Goal: Task Accomplishment & Management: Manage account settings

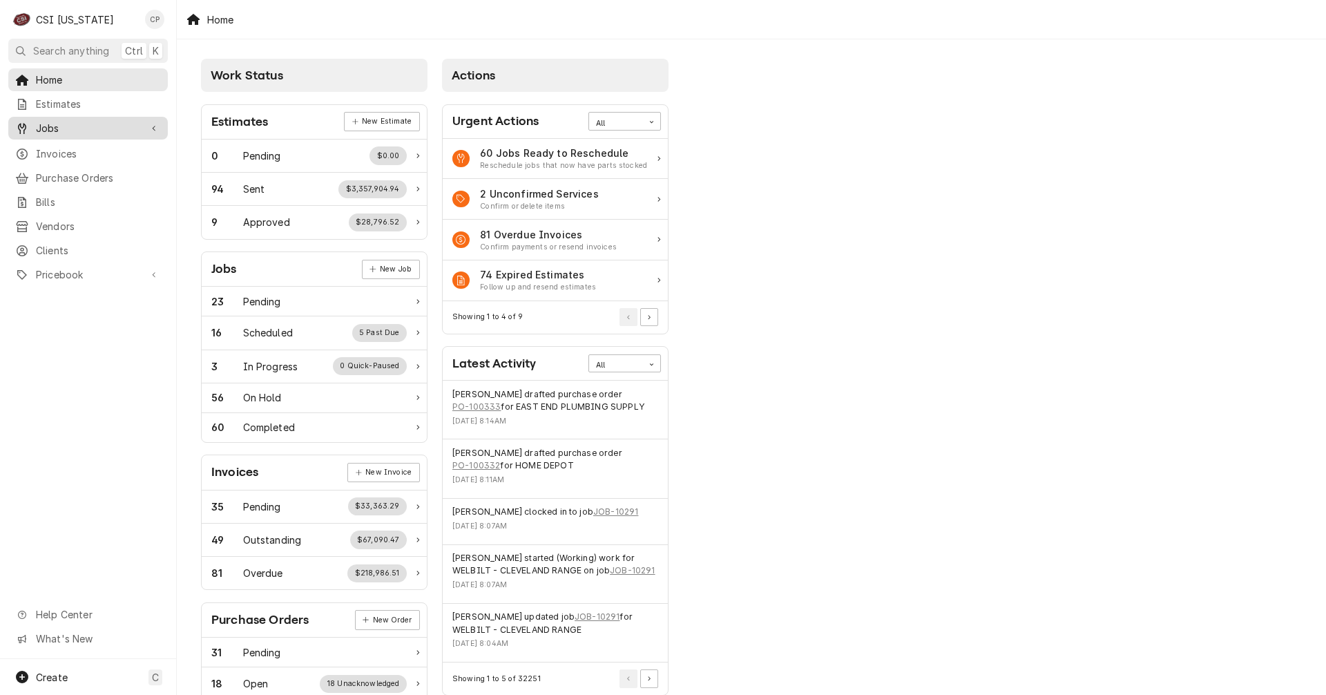
click at [99, 126] on span "Jobs" at bounding box center [88, 128] width 104 height 14
click at [103, 154] on span "Jobs" at bounding box center [98, 152] width 125 height 14
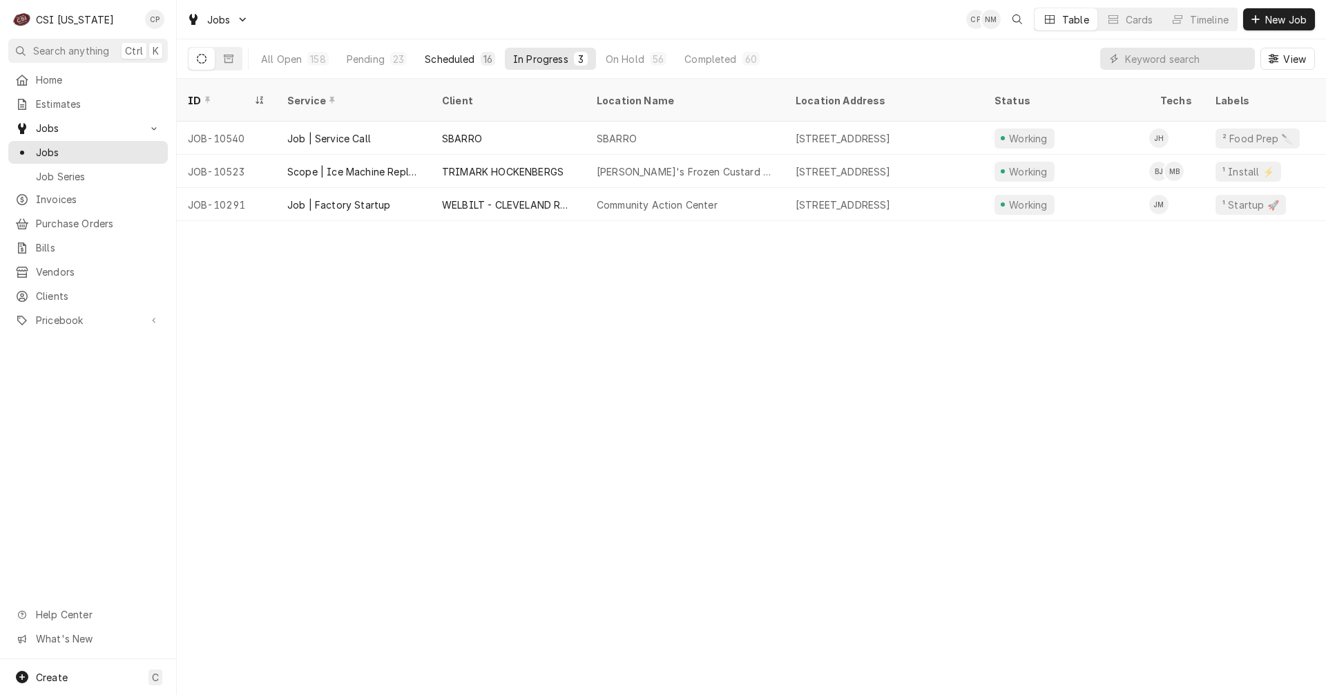
click at [447, 57] on div "Scheduled" at bounding box center [450, 59] width 50 height 14
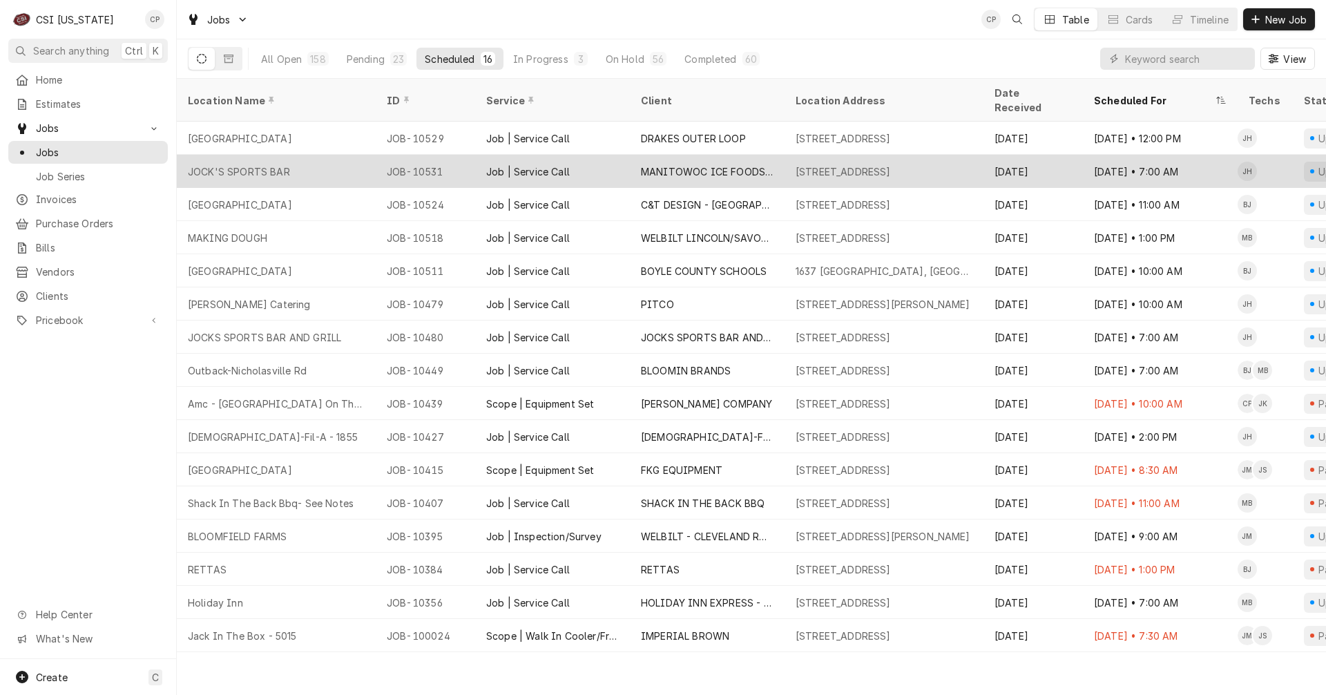
click at [307, 160] on div "JOCK'S SPORTS BAR" at bounding box center [276, 171] width 199 height 33
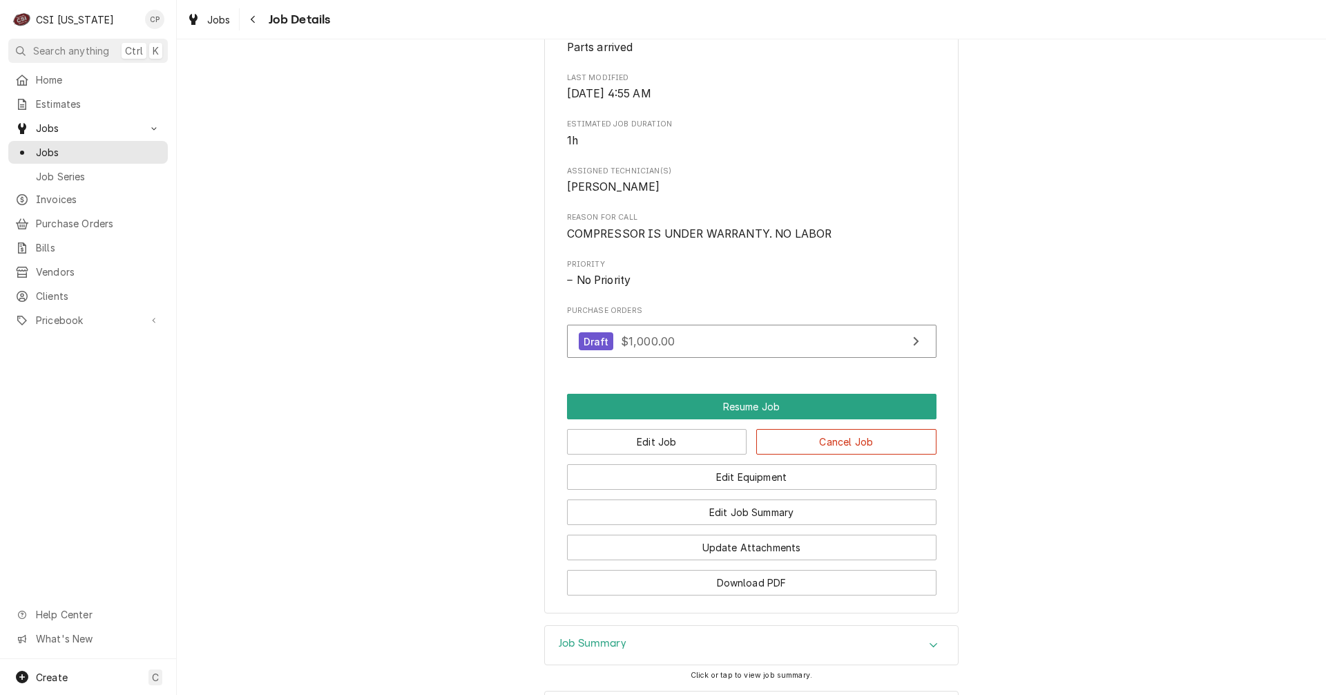
scroll to position [552, 0]
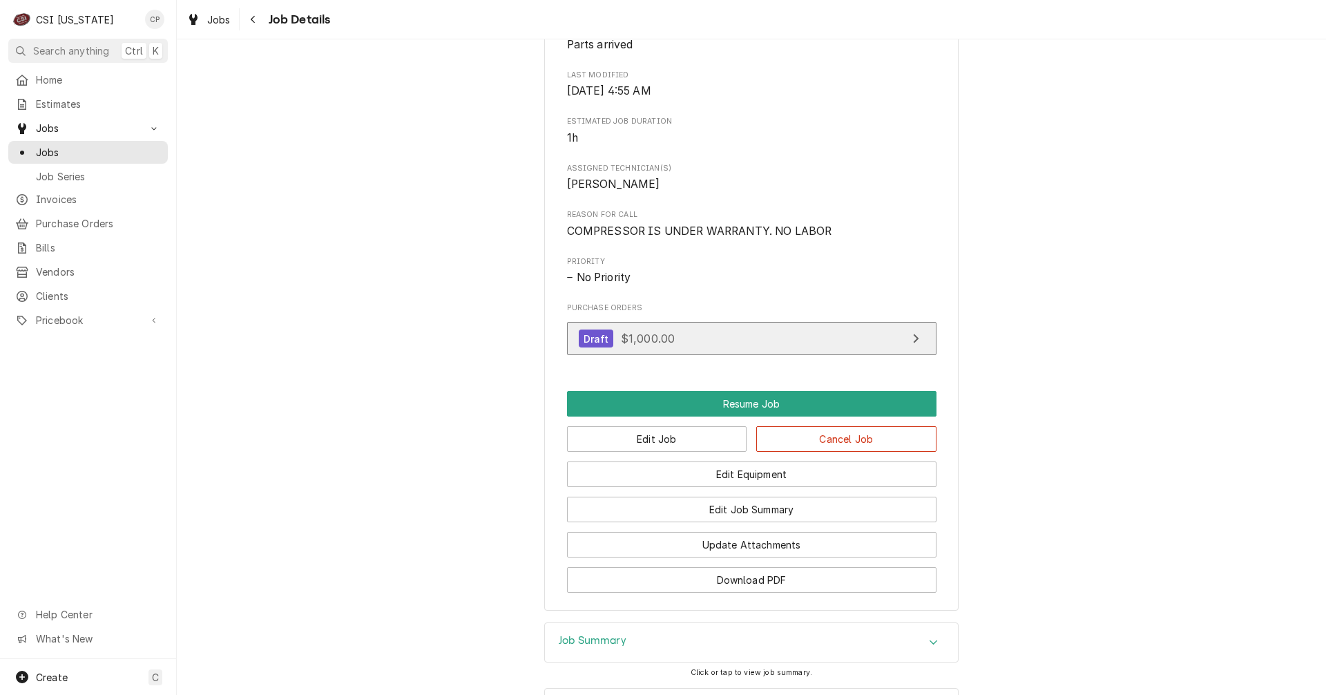
click at [824, 356] on link "Draft $1,000.00" at bounding box center [751, 339] width 369 height 34
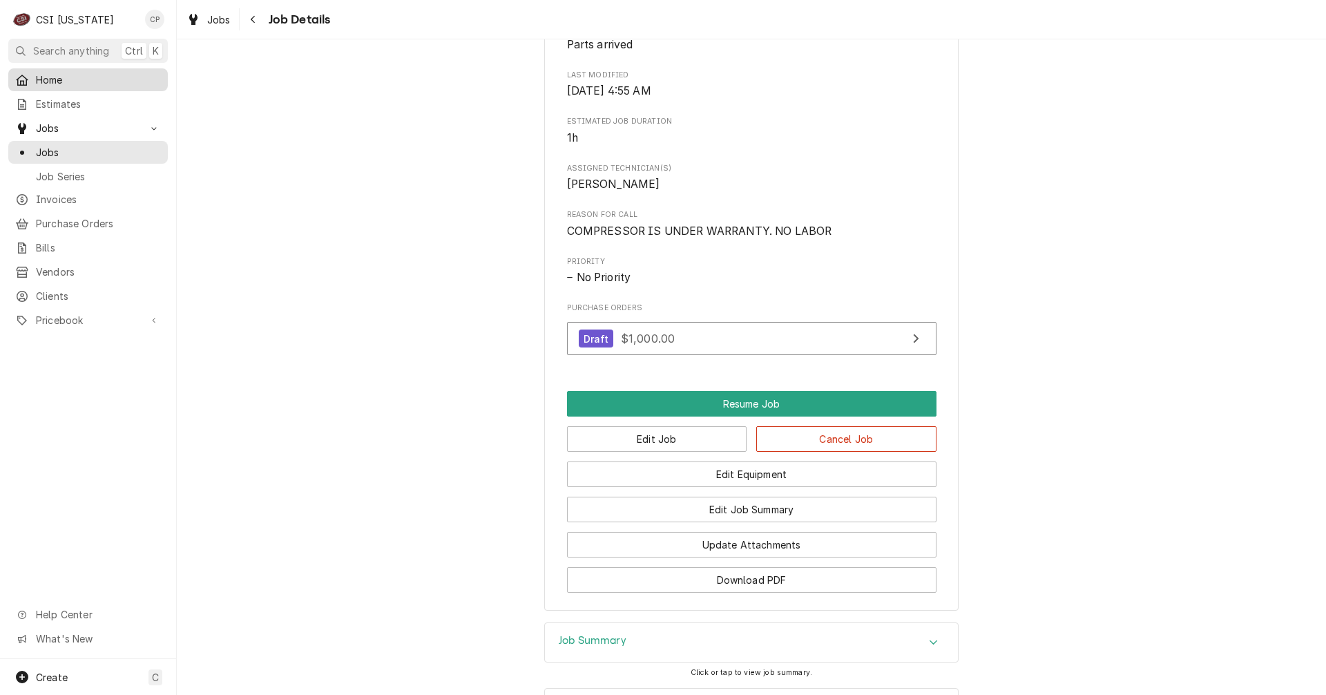
click at [86, 72] on span "Home" at bounding box center [98, 79] width 125 height 14
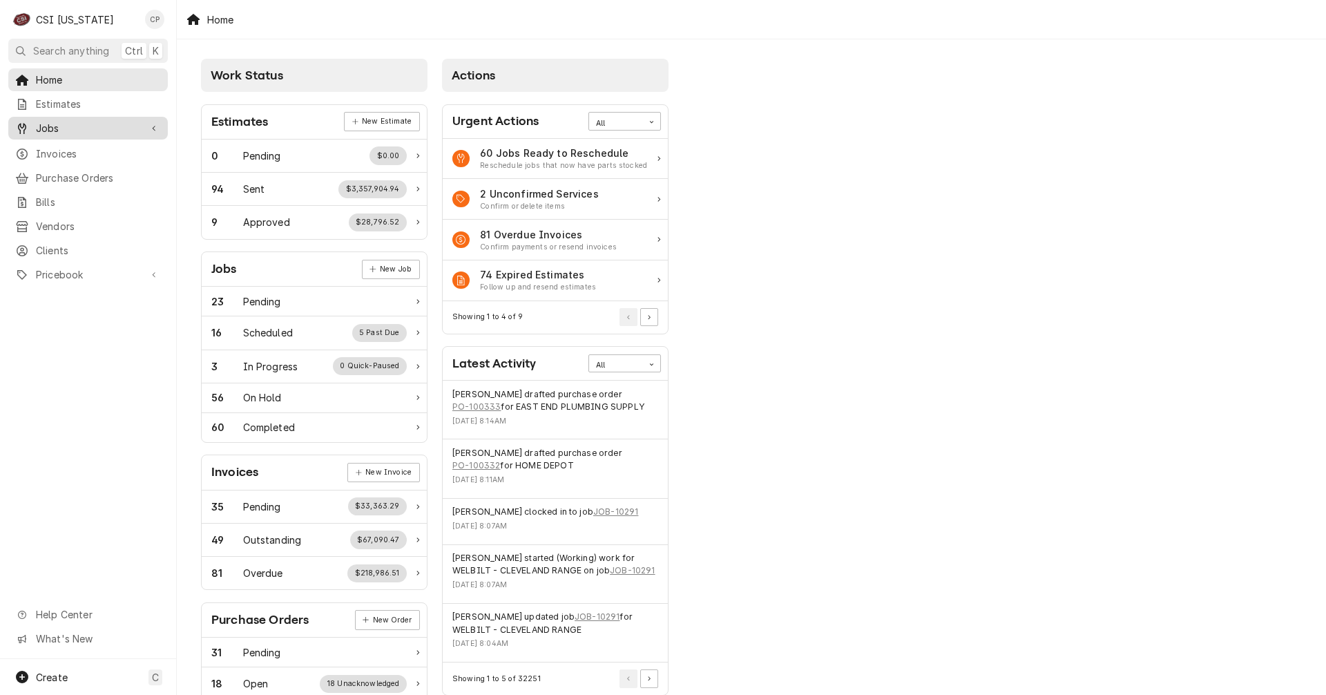
click at [81, 124] on span "Jobs" at bounding box center [88, 128] width 104 height 14
click at [108, 123] on span "Jobs" at bounding box center [88, 128] width 104 height 14
click at [99, 131] on div "Jobs" at bounding box center [88, 127] width 154 height 17
click at [79, 145] on span "Jobs" at bounding box center [98, 152] width 125 height 14
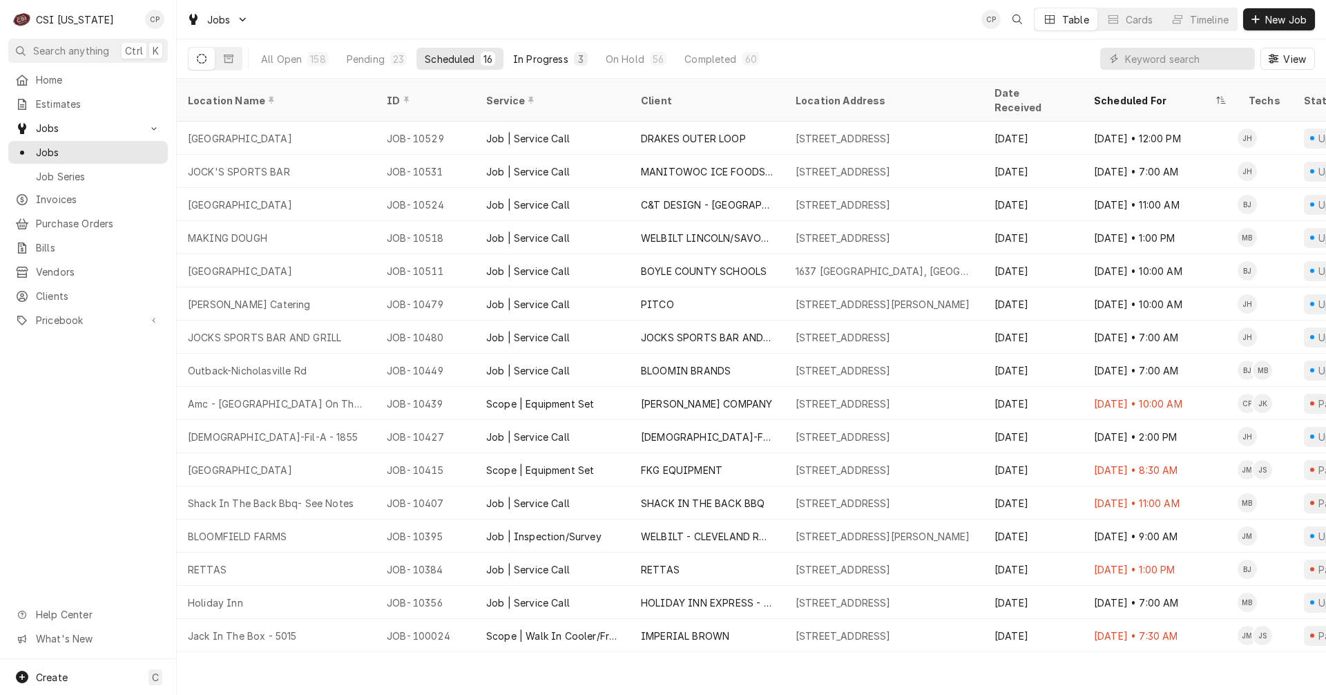
click at [541, 59] on div "In Progress" at bounding box center [540, 59] width 55 height 14
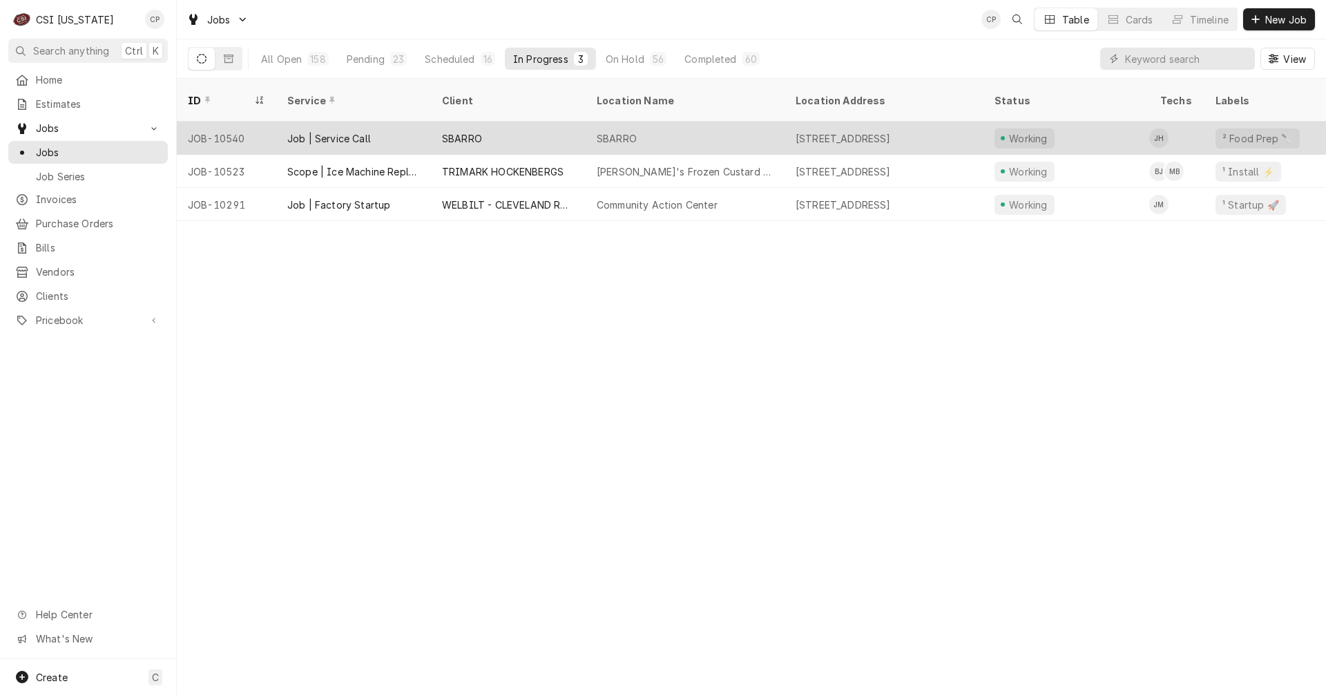
click at [408, 122] on div "Job | Service Call" at bounding box center [353, 138] width 155 height 33
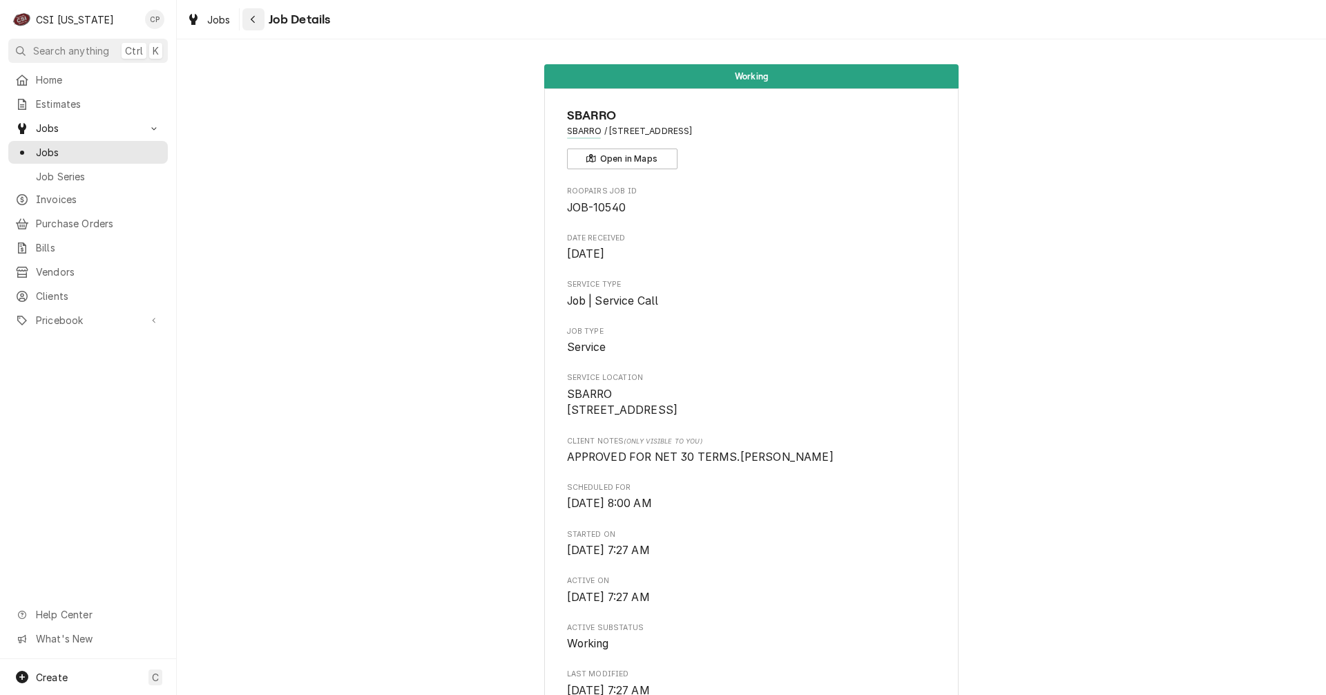
click at [255, 18] on icon "Navigate back" at bounding box center [253, 19] width 6 height 10
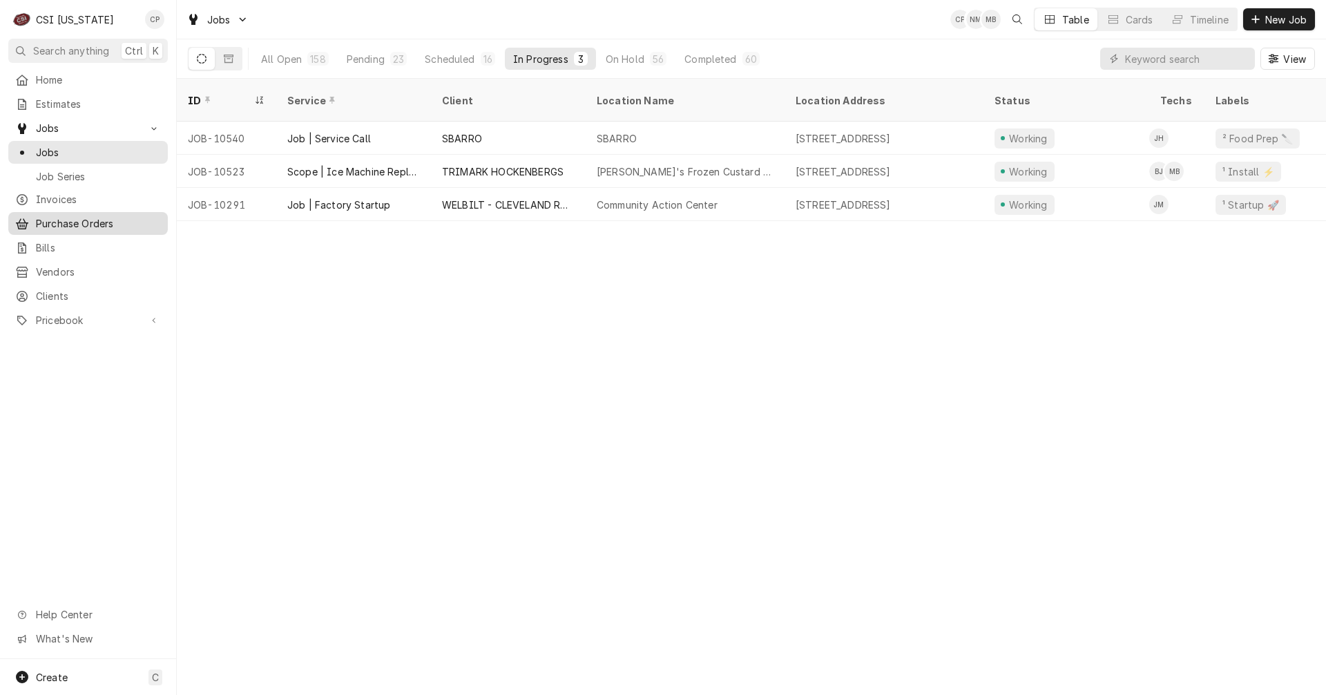
click at [70, 216] on span "Purchase Orders" at bounding box center [98, 223] width 125 height 14
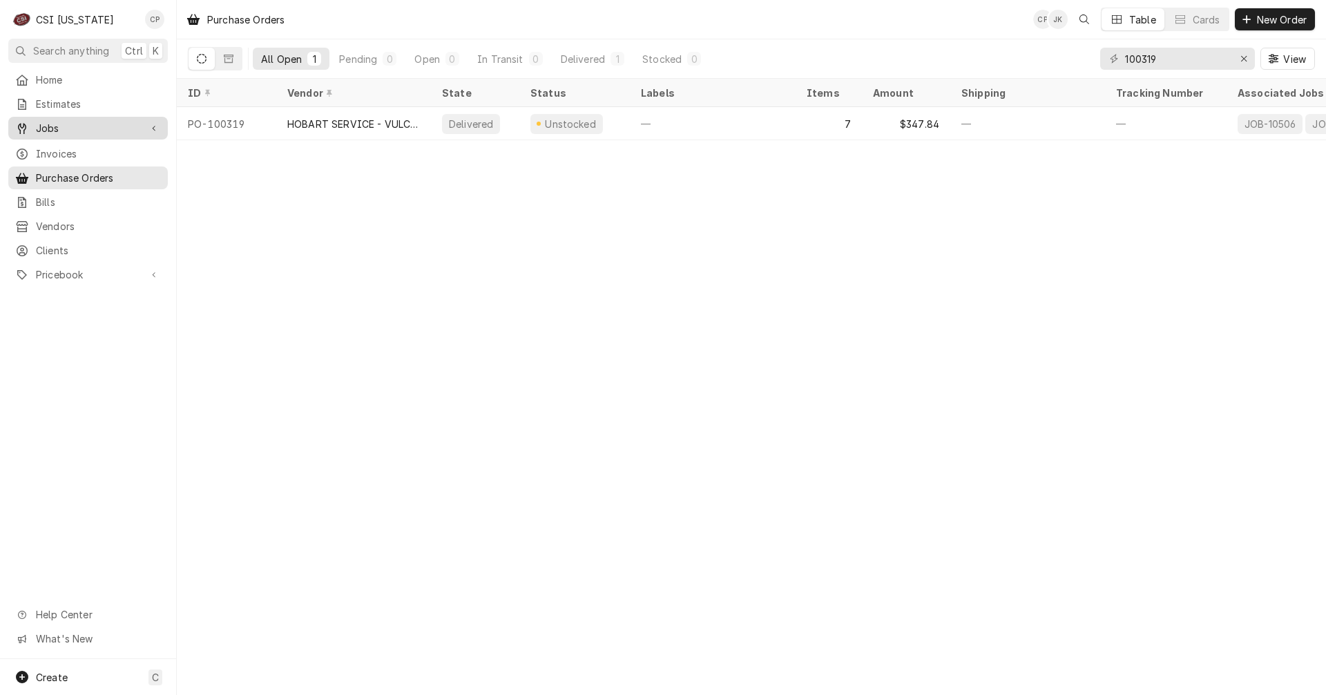
click at [57, 122] on span "Jobs" at bounding box center [88, 128] width 104 height 14
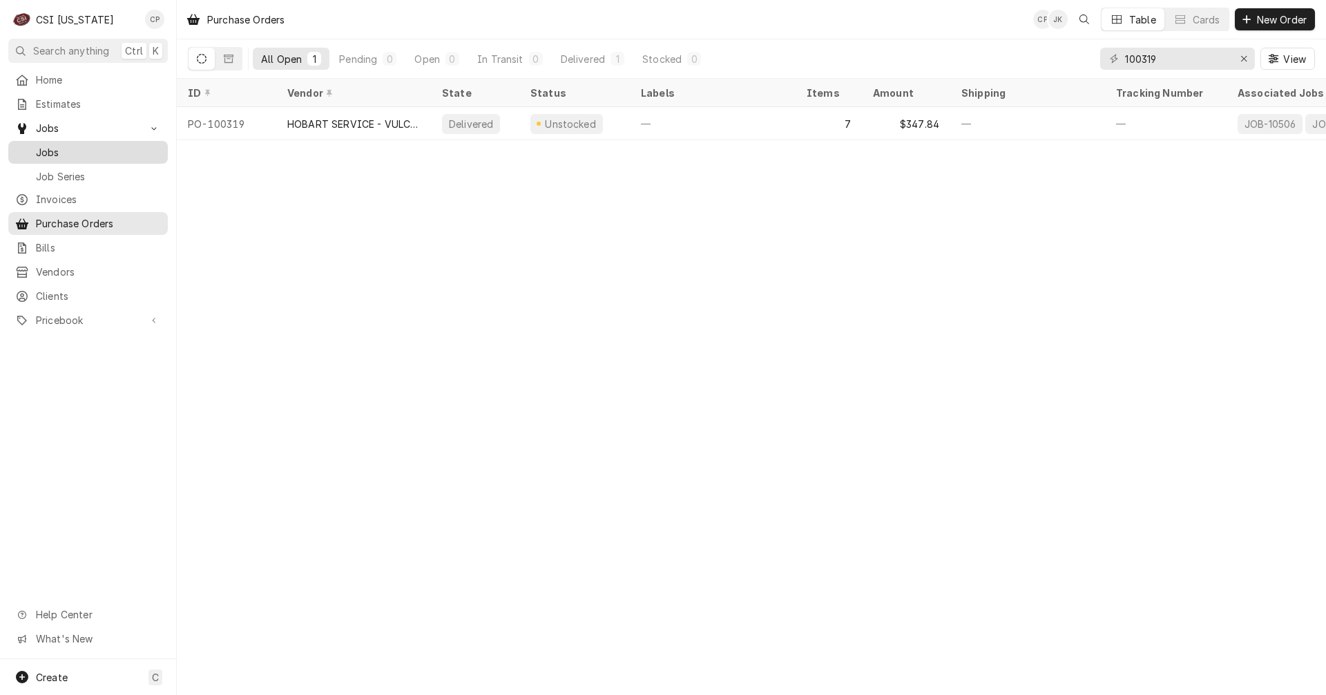
click at [64, 155] on div "Jobs" at bounding box center [88, 152] width 154 height 17
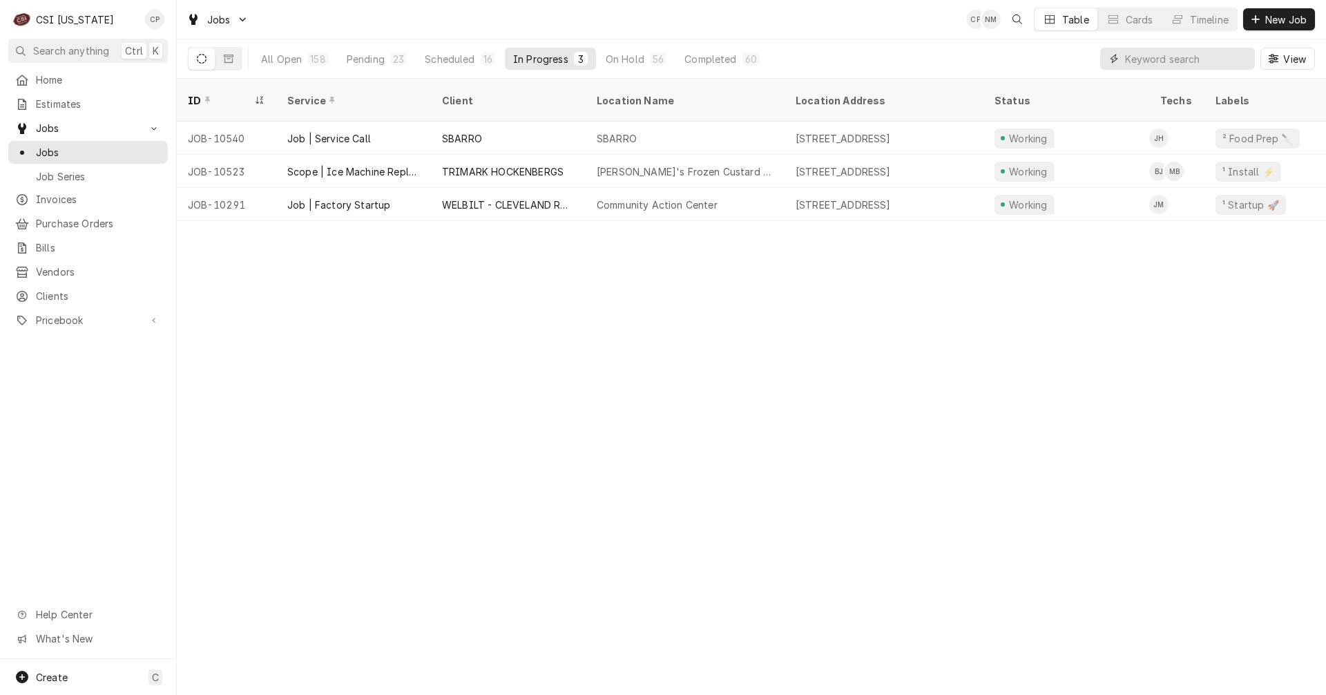
click at [1177, 65] on input "Dynamic Content Wrapper" at bounding box center [1186, 59] width 123 height 22
type input "10427"
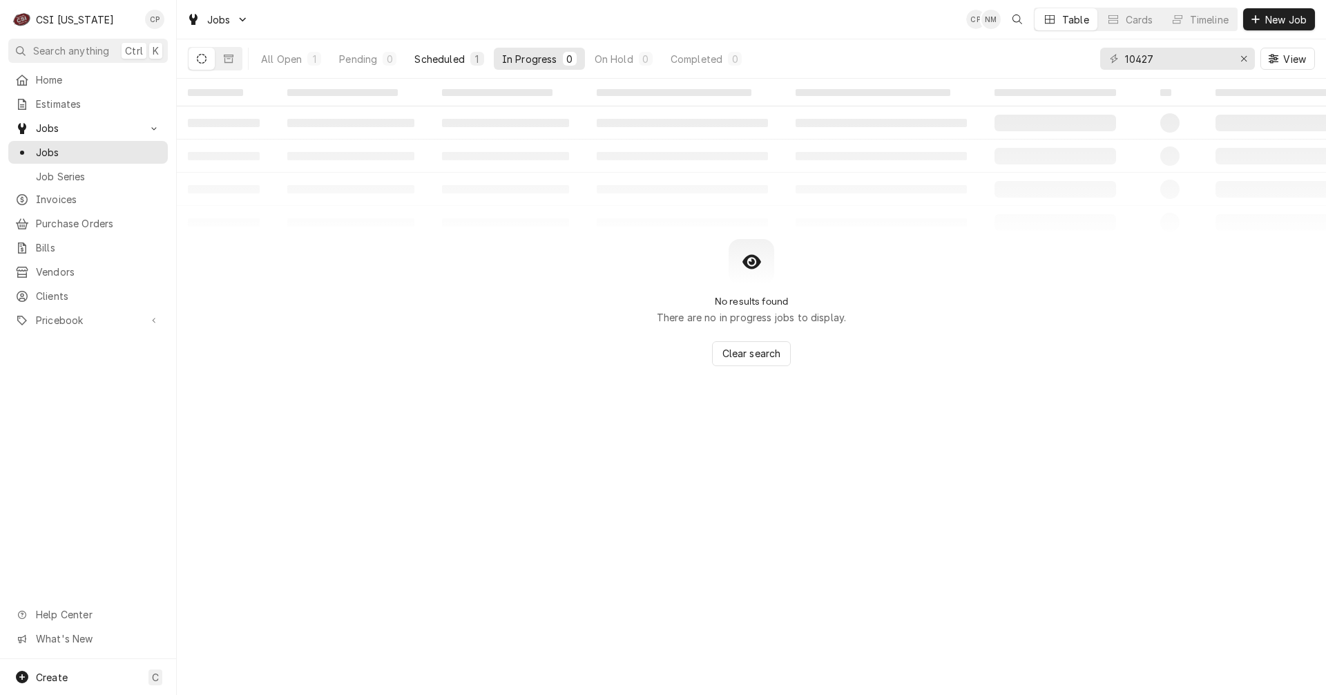
click at [449, 61] on div "Scheduled" at bounding box center [439, 59] width 50 height 14
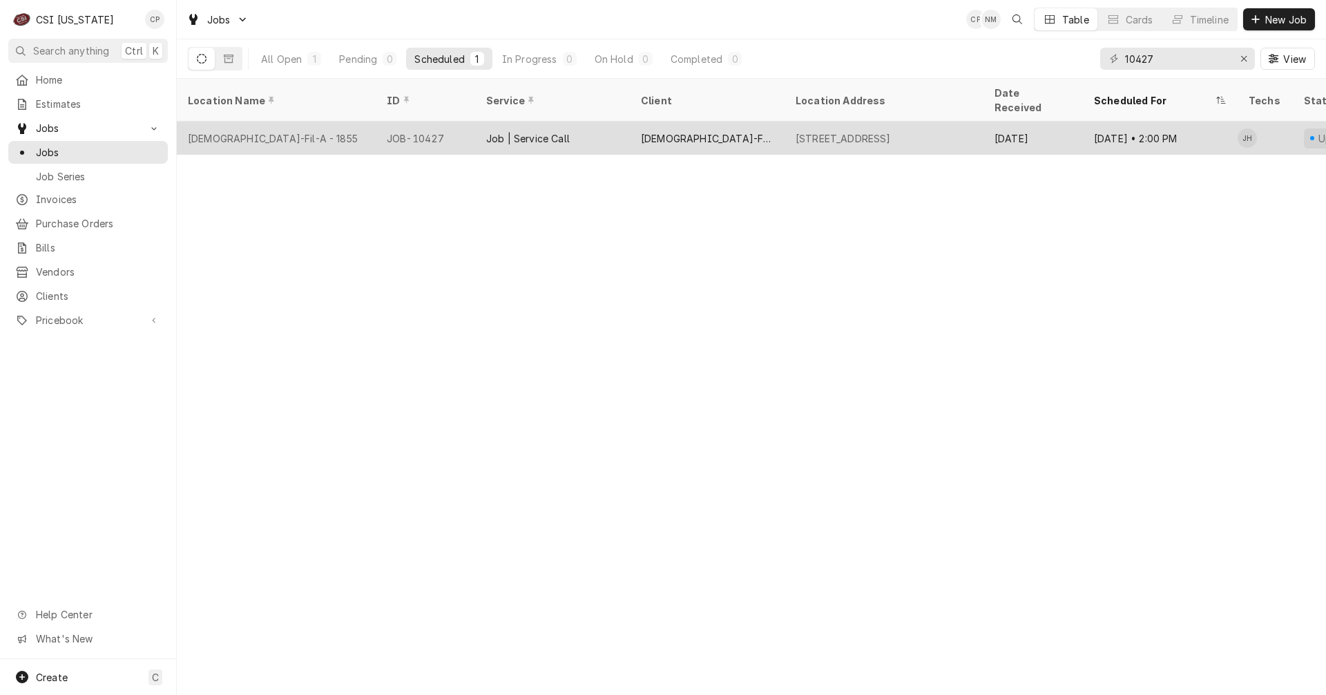
click at [682, 130] on div "[DEMOGRAPHIC_DATA]-FIL-A - [GEOGRAPHIC_DATA]" at bounding box center [707, 138] width 155 height 33
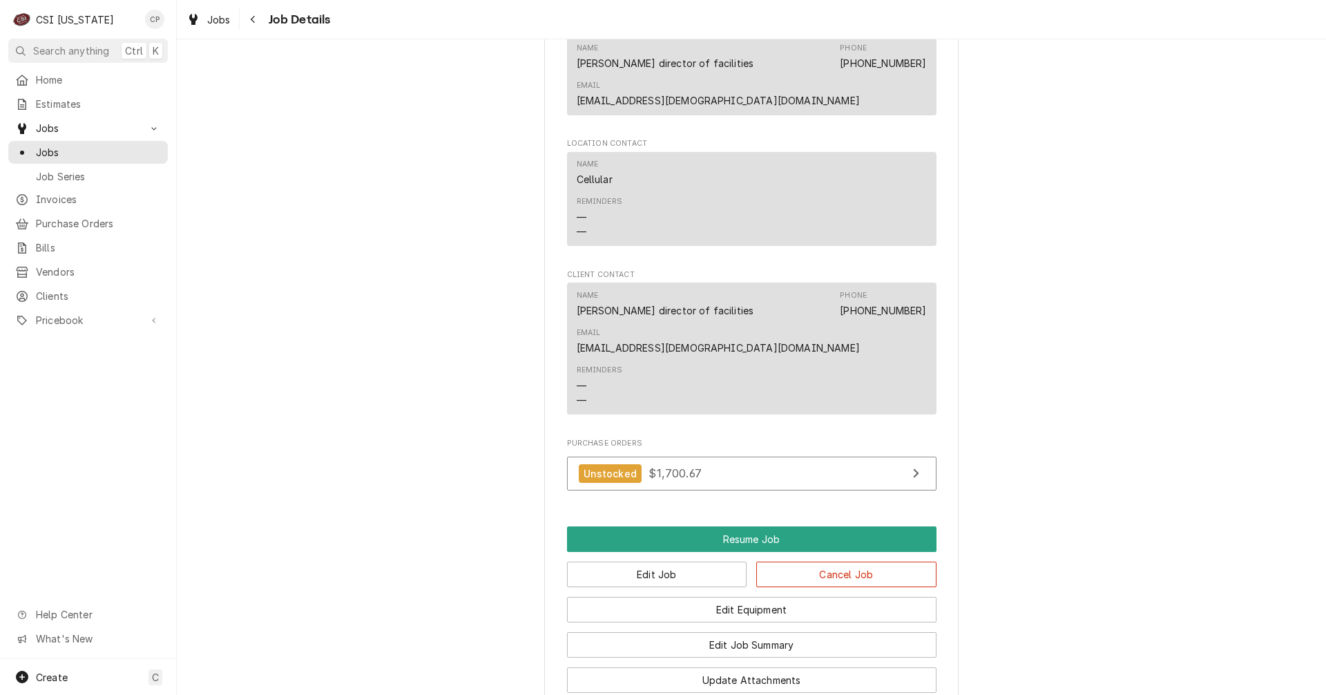
scroll to position [1726, 0]
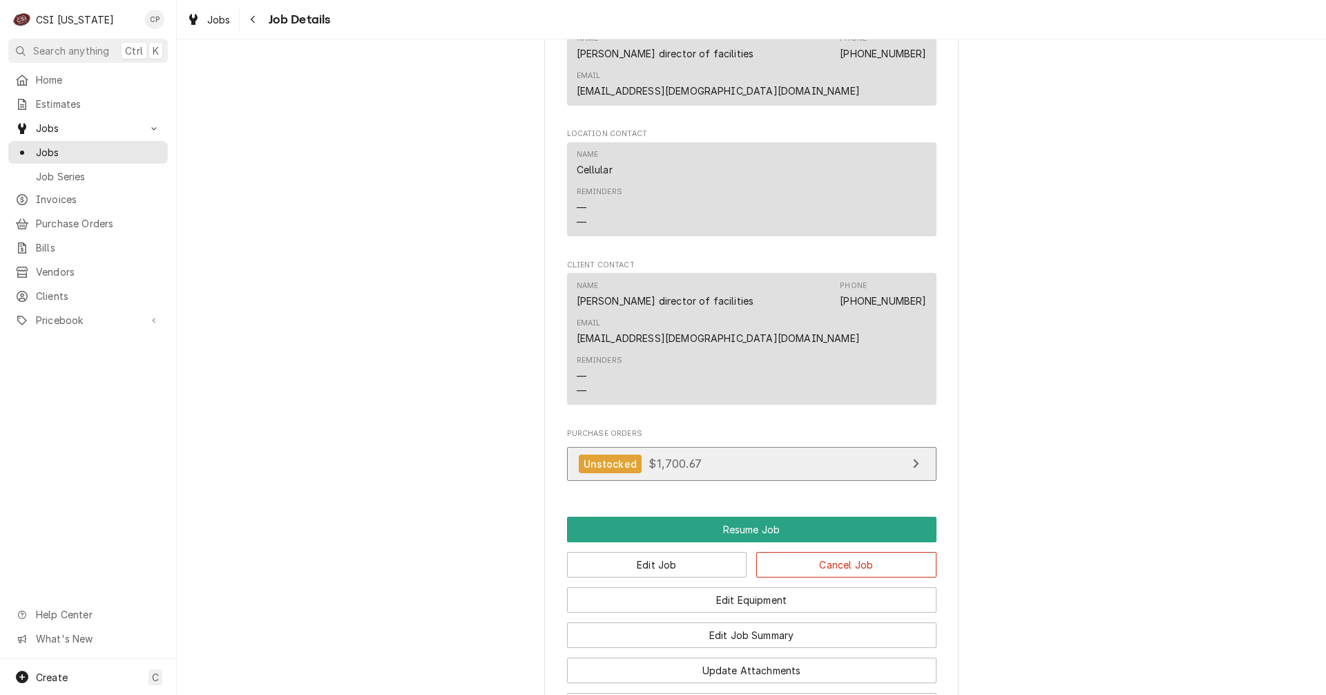
click at [831, 447] on link "Unstocked $1,700.67" at bounding box center [751, 464] width 369 height 34
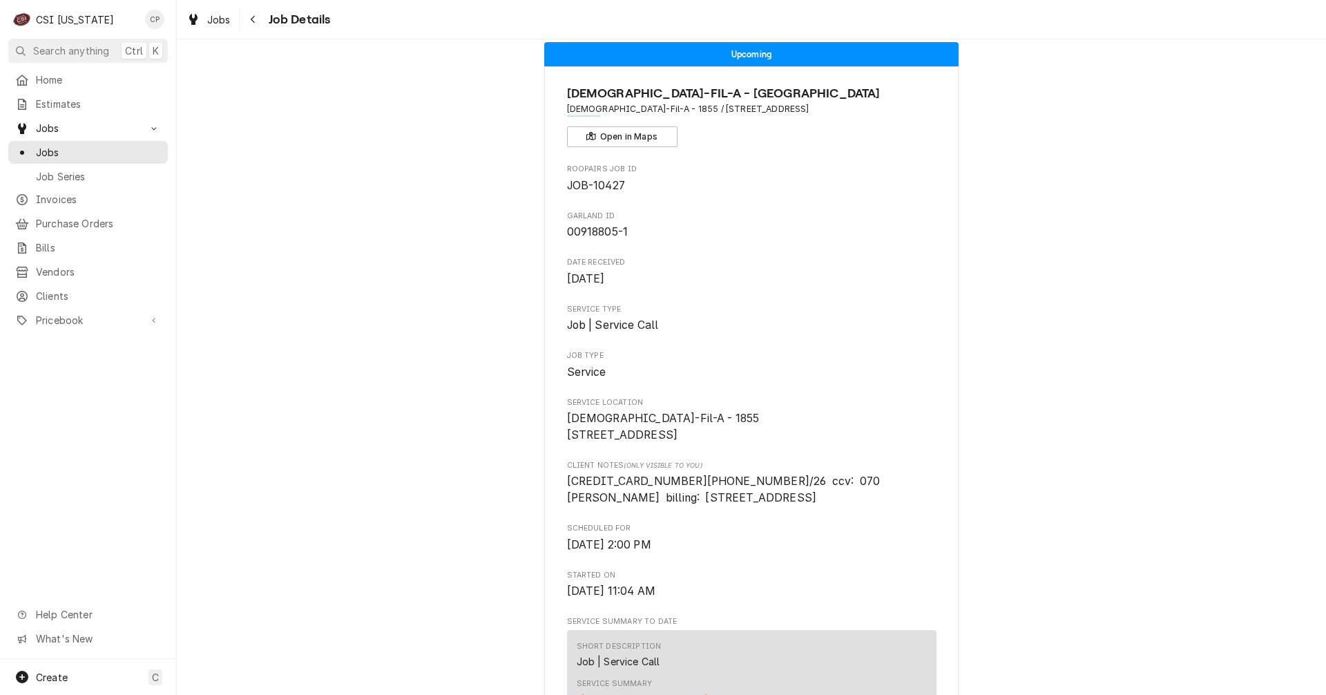
scroll to position [0, 0]
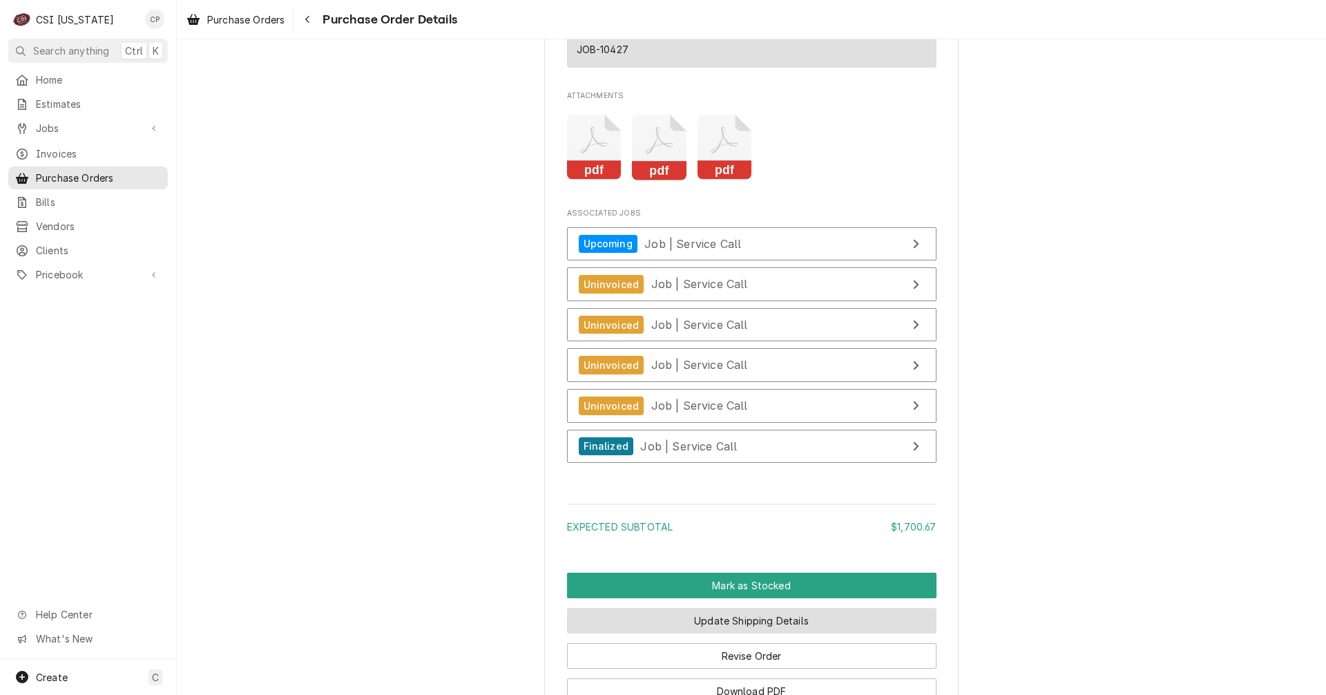
scroll to position [3176, 0]
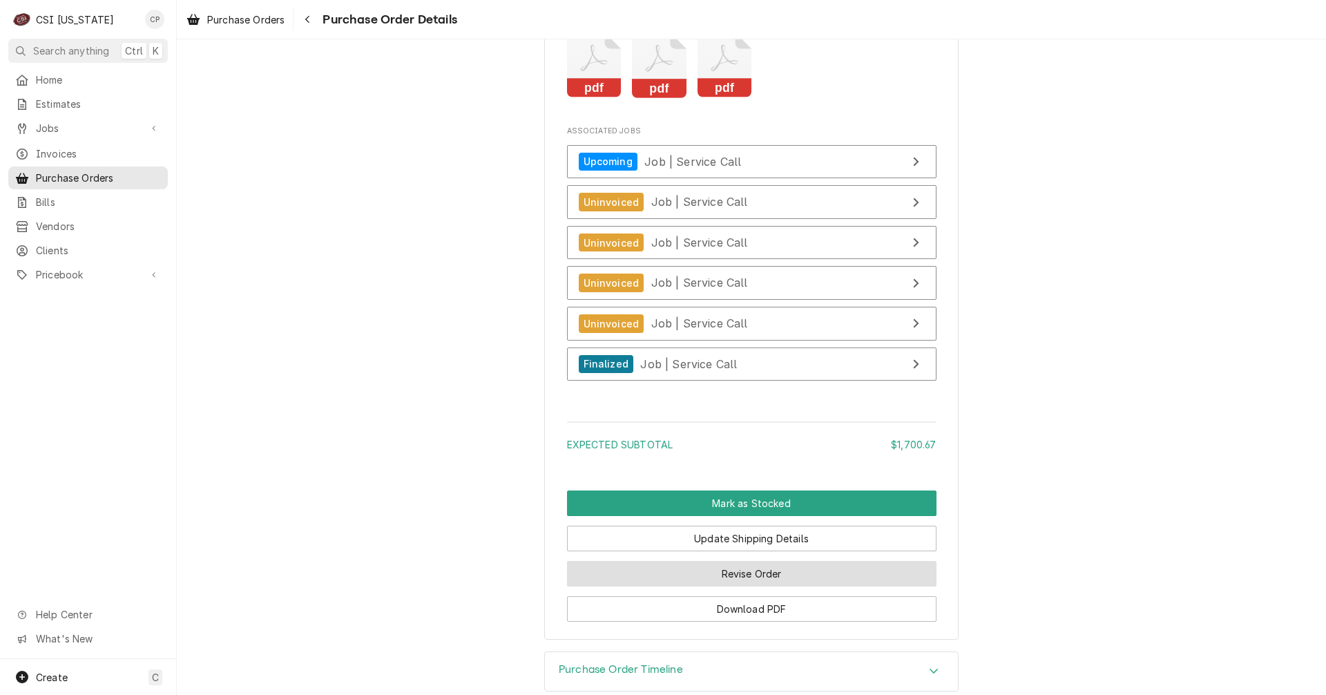
click at [735, 586] on button "Revise Order" at bounding box center [751, 574] width 369 height 26
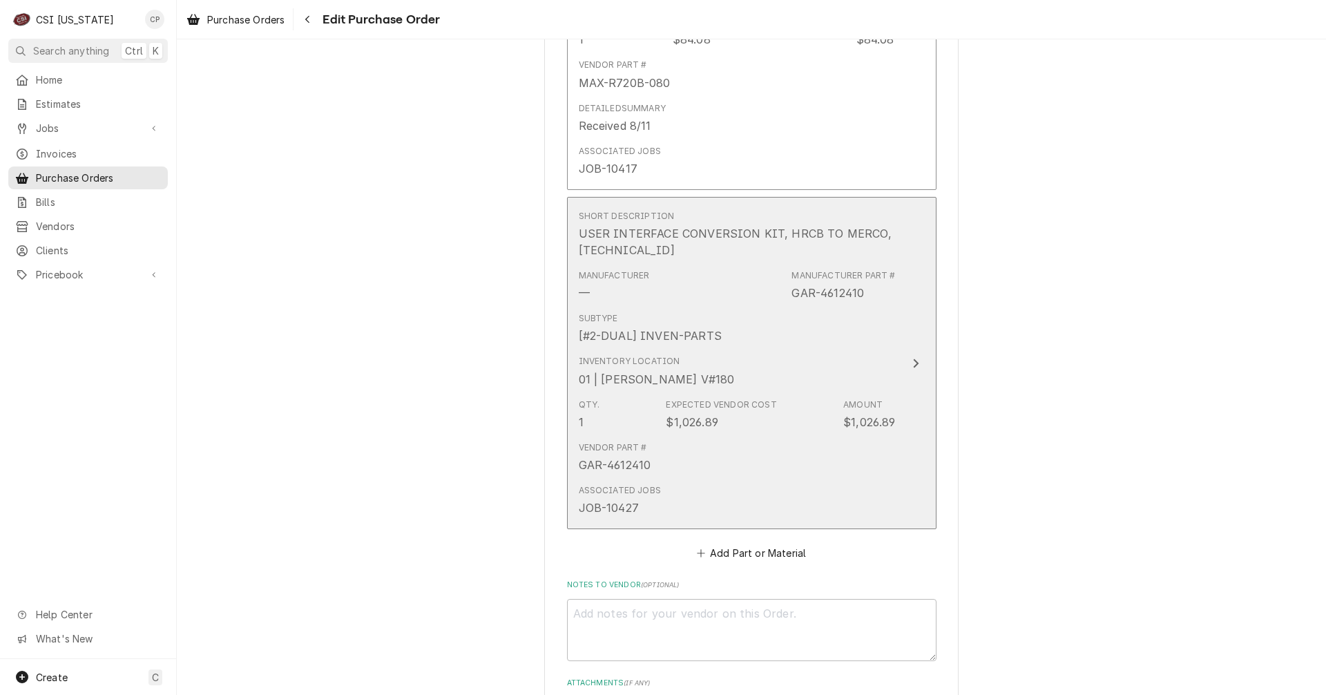
scroll to position [2624, 0]
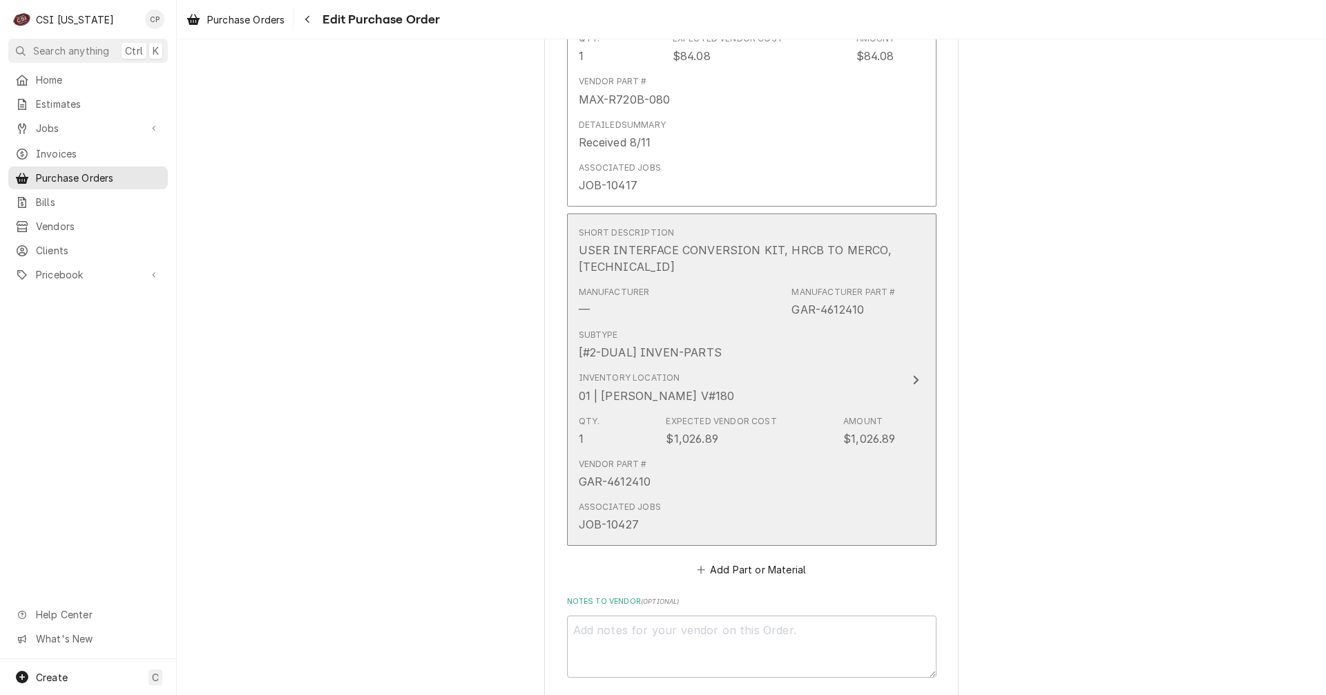
click at [913, 380] on icon "Update Line Item" at bounding box center [916, 379] width 6 height 9
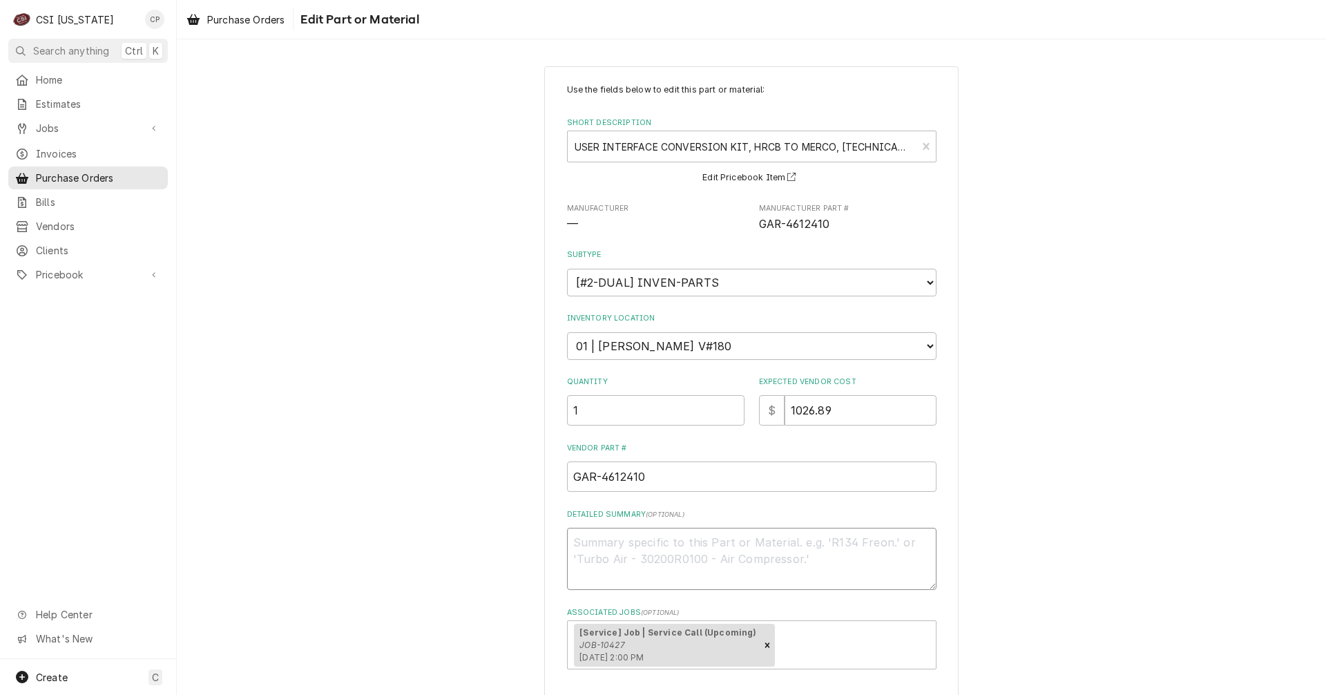
click at [643, 556] on textarea "Detailed Summary ( optional )" at bounding box center [751, 558] width 369 height 62
type textarea "x"
type textarea "R"
type textarea "x"
type textarea "Re"
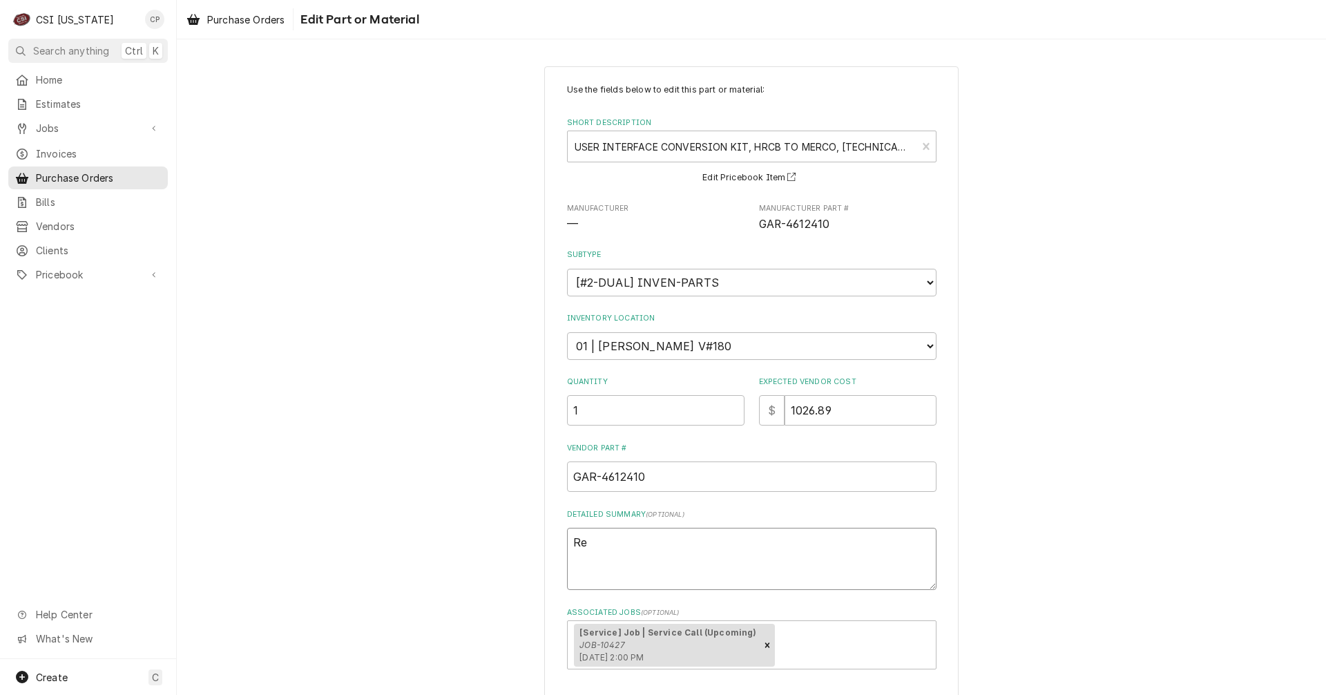
type textarea "x"
type textarea "Rec"
type textarea "x"
type textarea "Reci"
type textarea "x"
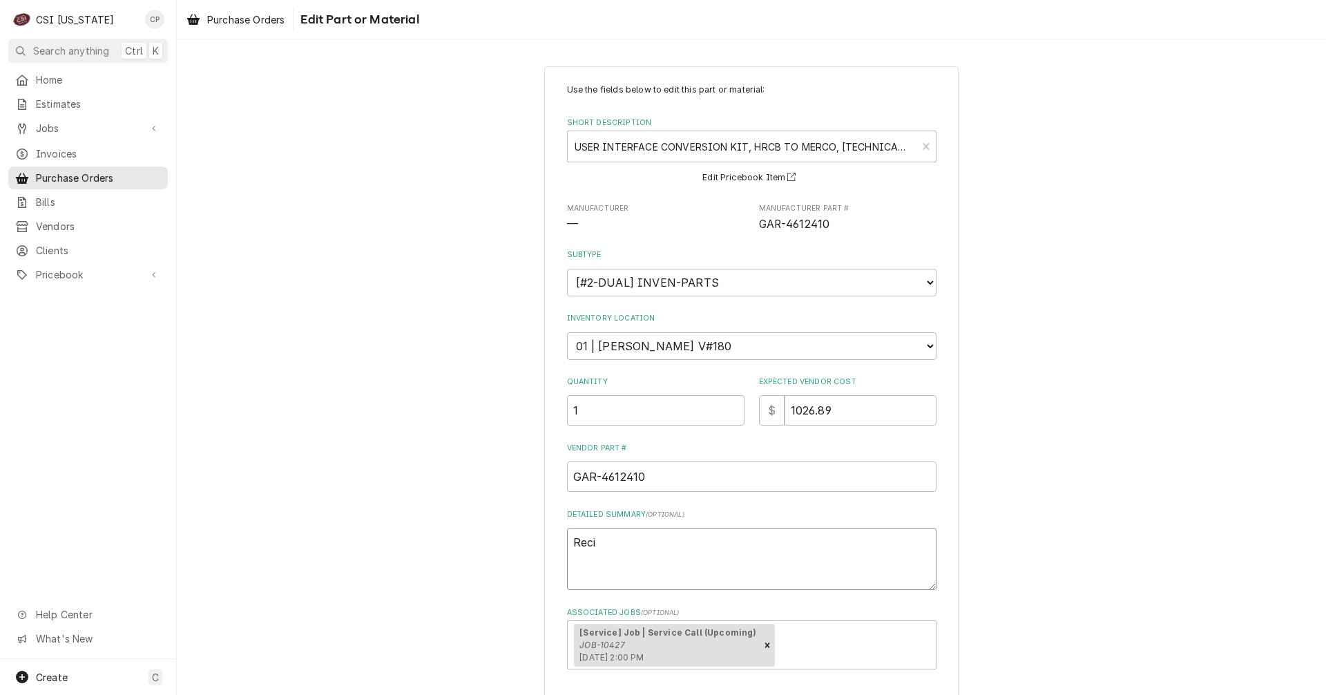
type textarea "Recie"
type textarea "x"
type textarea "Reciev"
type textarea "x"
type textarea "Recieve"
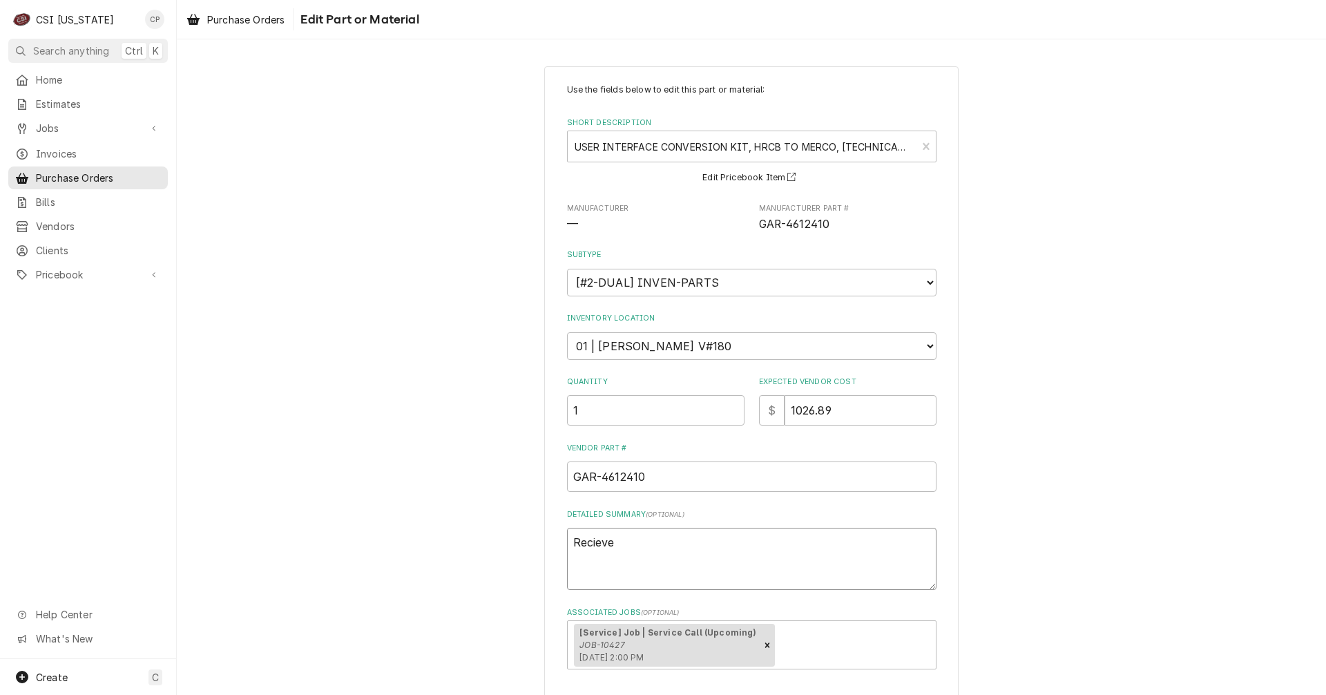
type textarea "x"
type textarea "Recieved"
type textarea "x"
type textarea "Recieved"
type textarea "x"
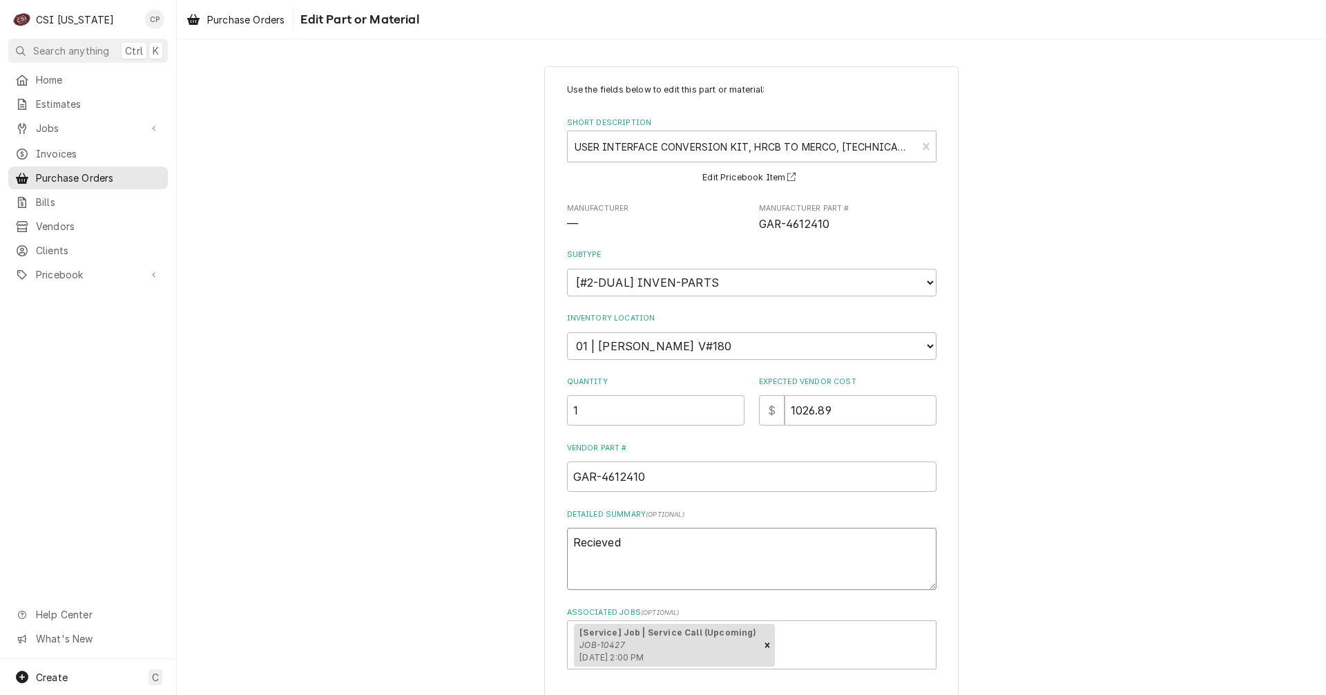
type textarea "Recieved"
type textarea "x"
type textarea "Recieve"
type textarea "x"
type textarea "Reciev"
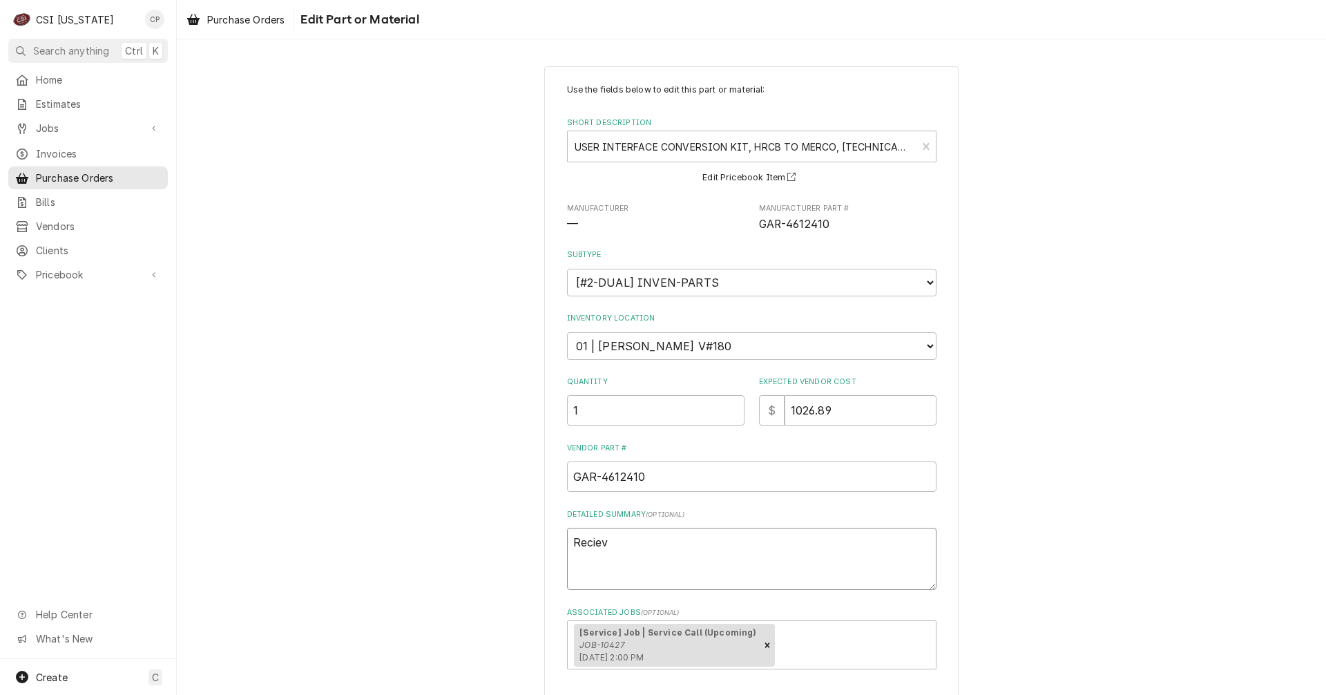
type textarea "x"
type textarea "Recie"
type textarea "x"
type textarea "Reci"
type textarea "x"
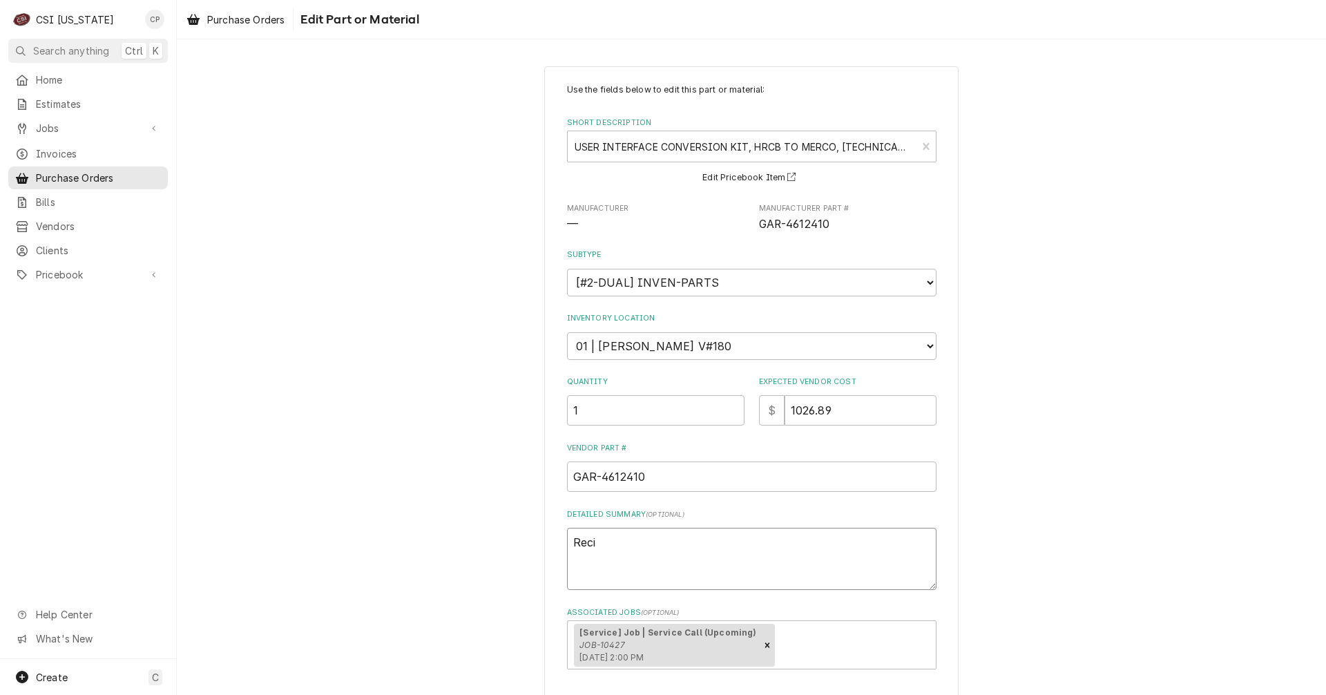
type textarea "Rec"
type textarea "x"
type textarea "Rece"
type textarea "x"
type textarea "Recei"
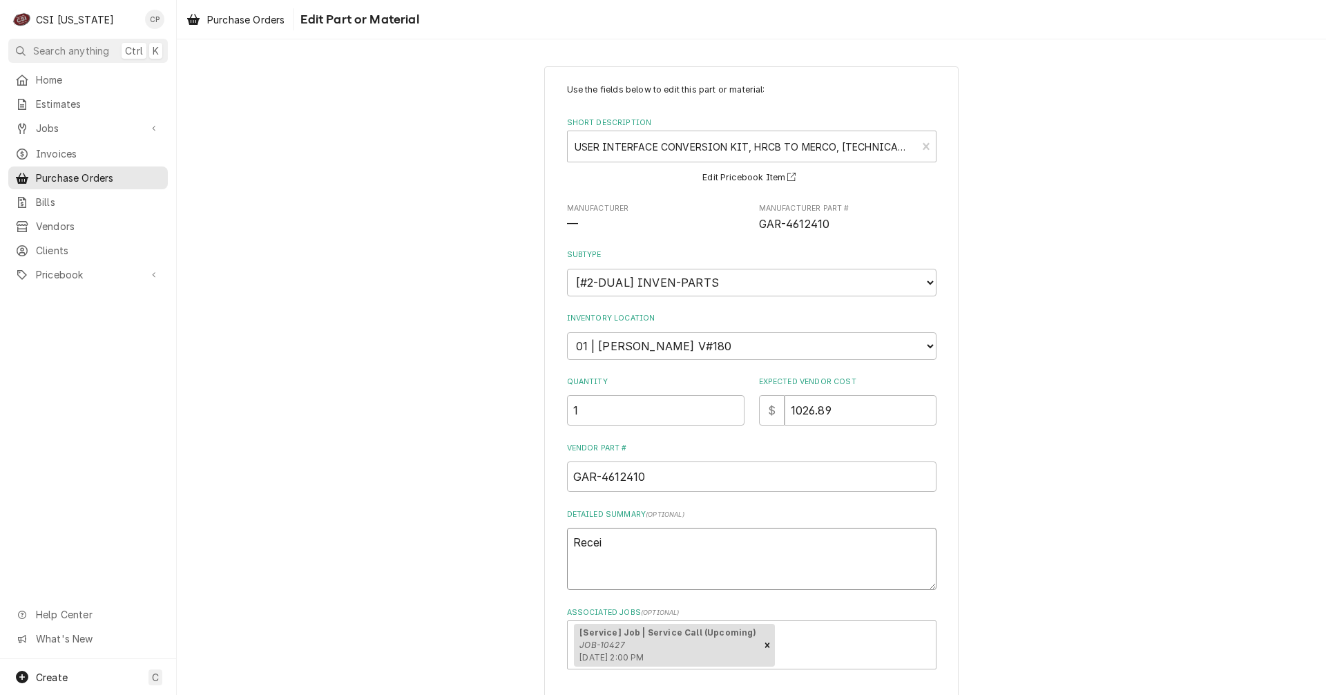
type textarea "x"
type textarea "Receiv"
type textarea "x"
type textarea "Receive"
type textarea "x"
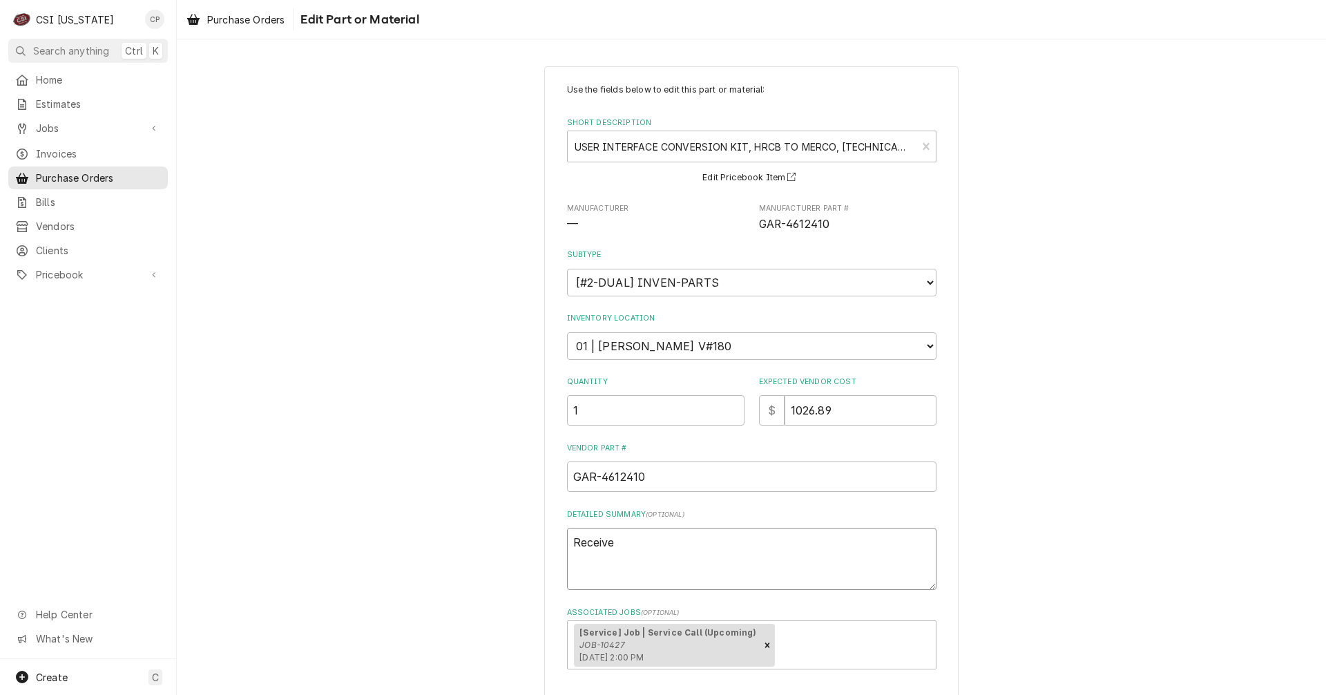
type textarea "Received"
type textarea "x"
type textarea "Received"
type textarea "x"
type textarea "Received 8"
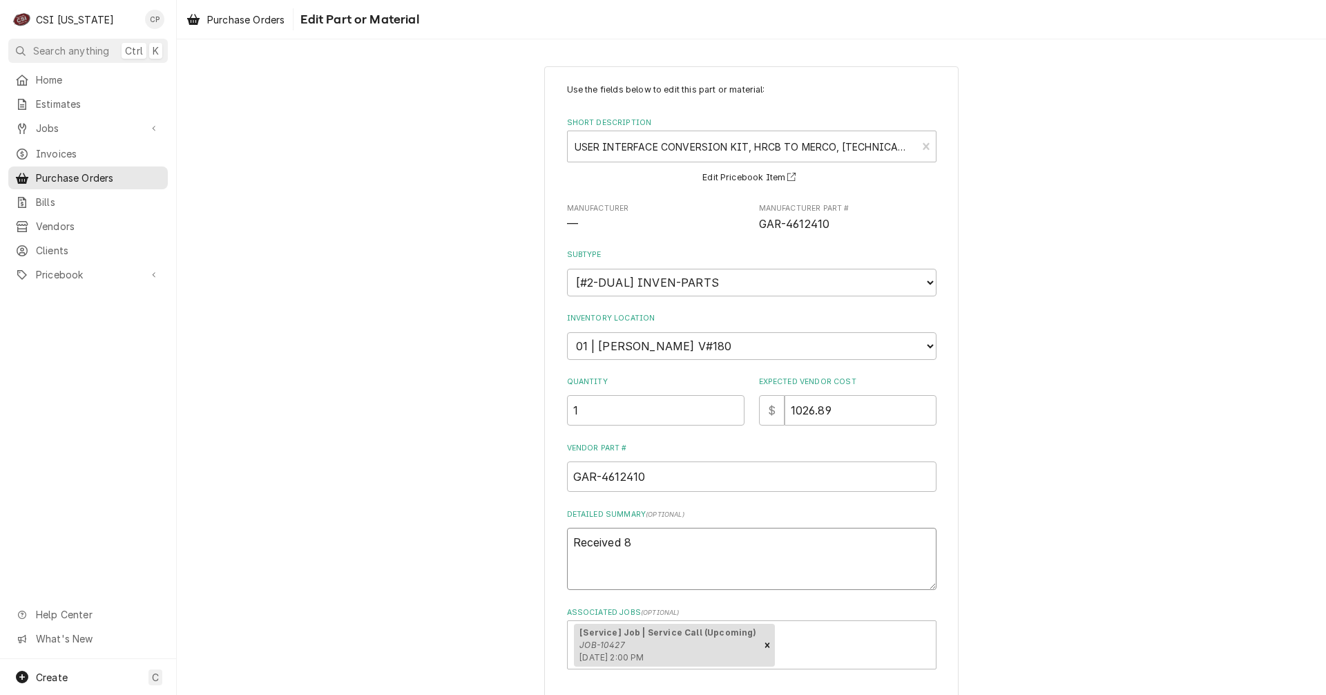
type textarea "x"
type textarea "Received 8/"
type textarea "x"
type textarea "Received 8/2"
type textarea "x"
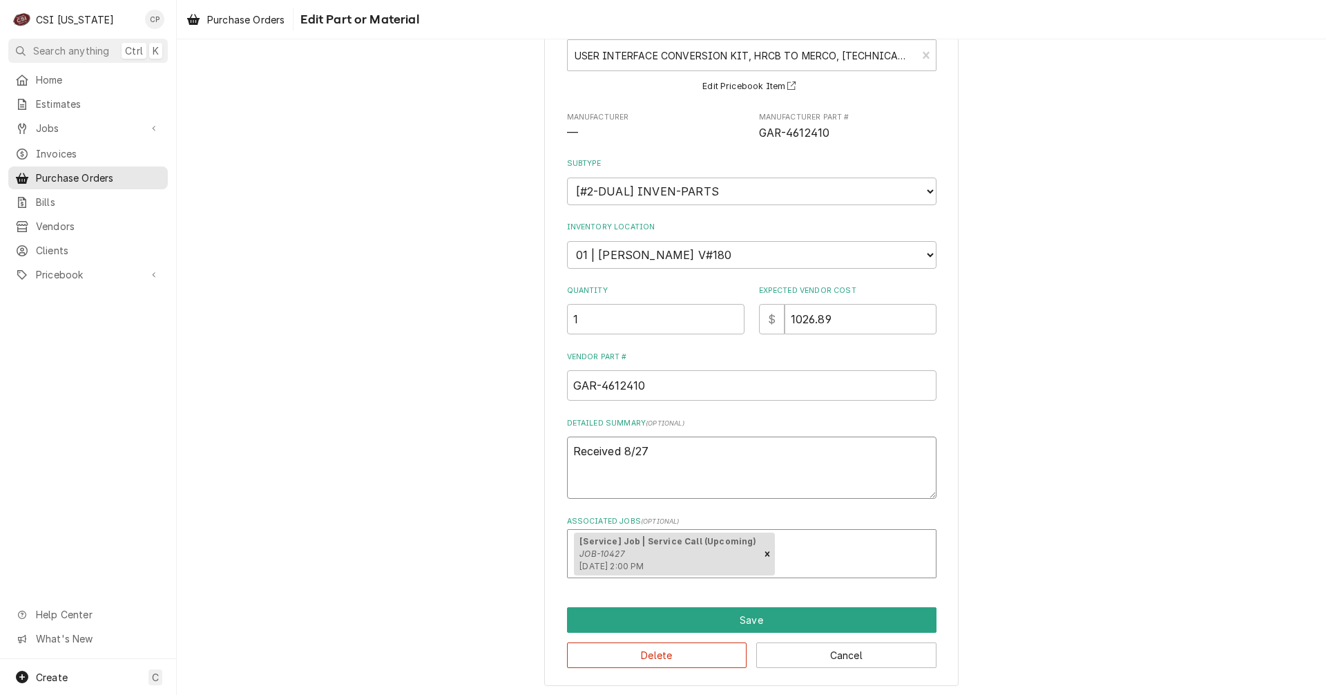
scroll to position [94, 0]
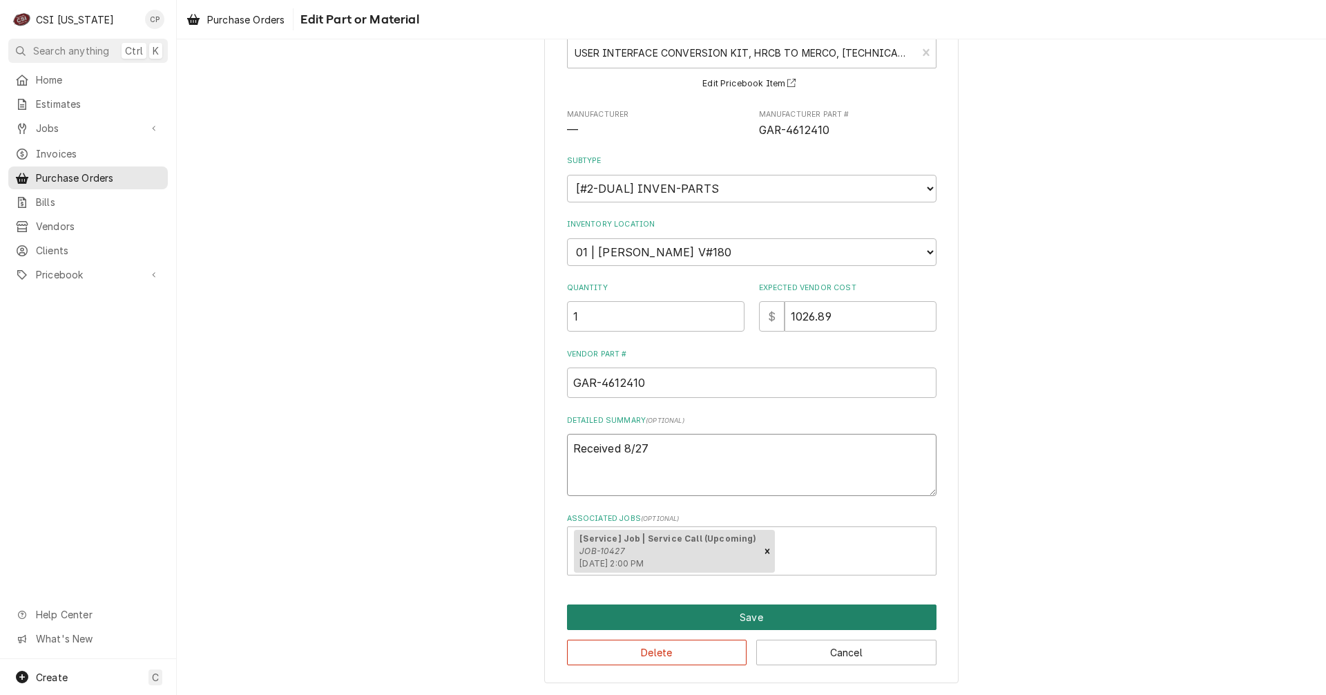
type textarea "Received 8/27"
click at [747, 614] on button "Save" at bounding box center [751, 617] width 369 height 26
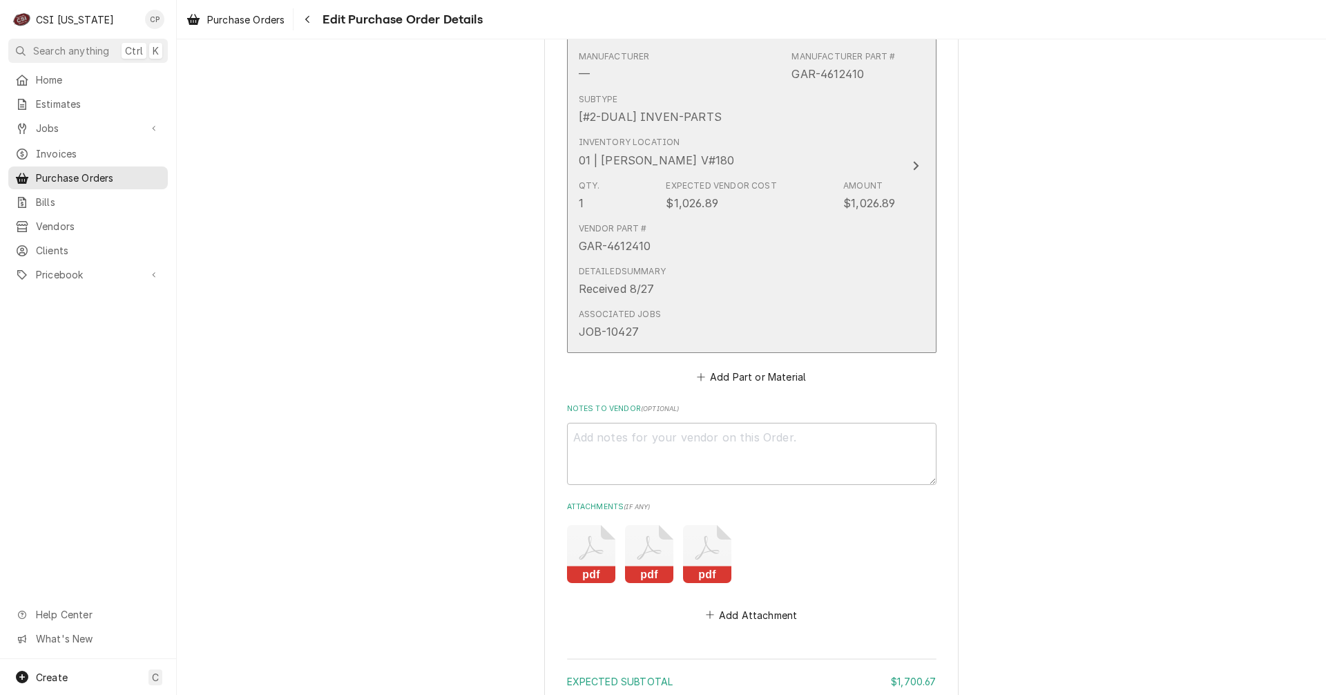
scroll to position [2736, 0]
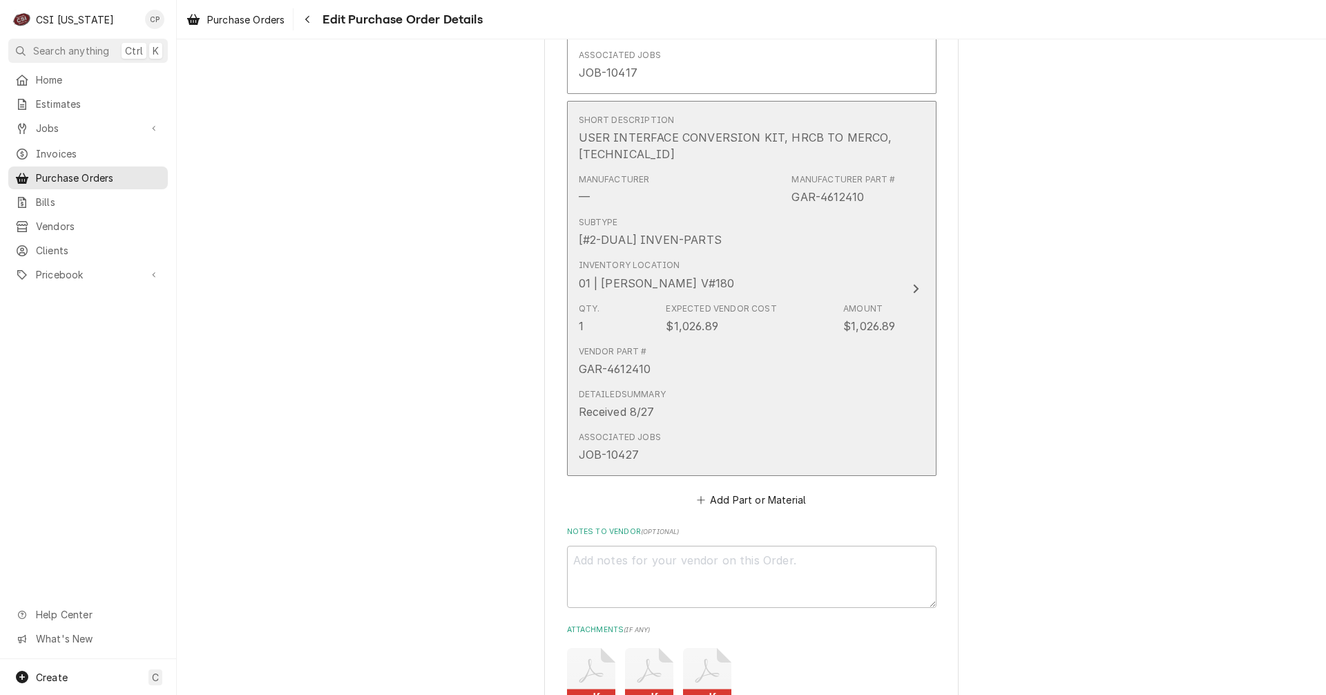
click at [917, 287] on div "Update Line Item" at bounding box center [916, 288] width 18 height 17
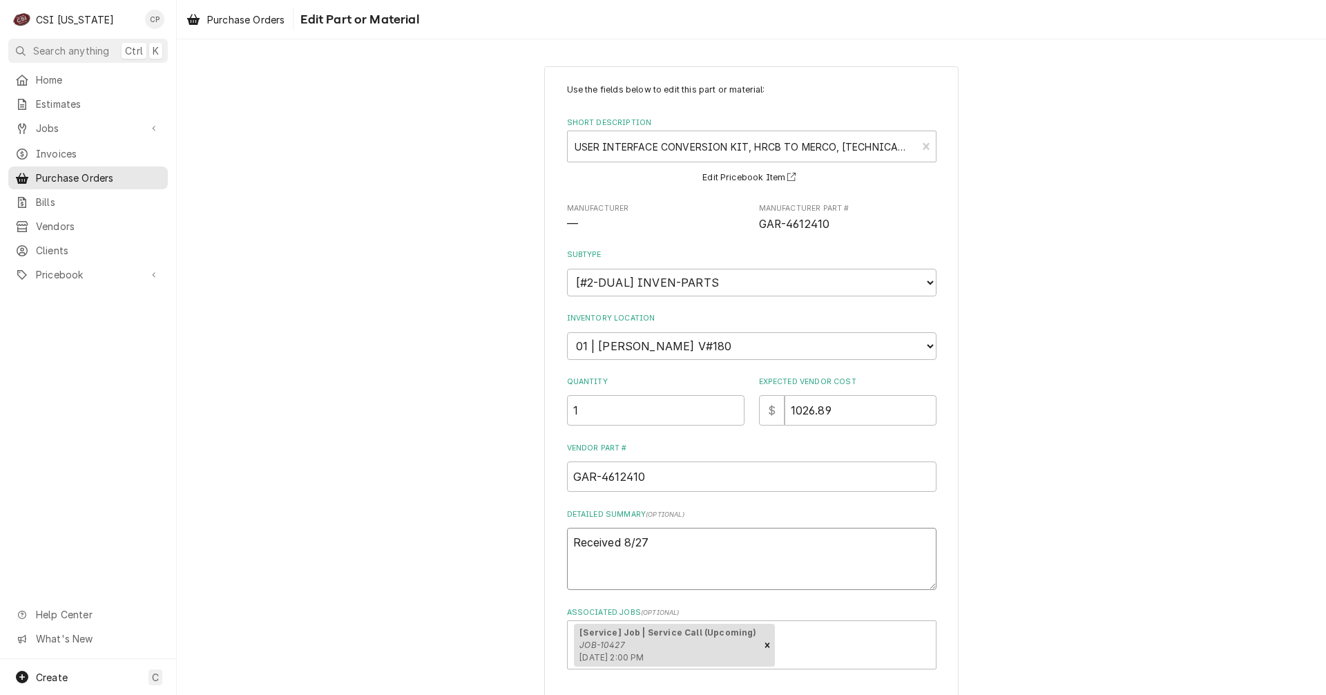
click at [657, 545] on textarea "Received 8/27" at bounding box center [751, 558] width 369 height 62
type textarea "x"
type textarea "Received 8/2"
type textarea "x"
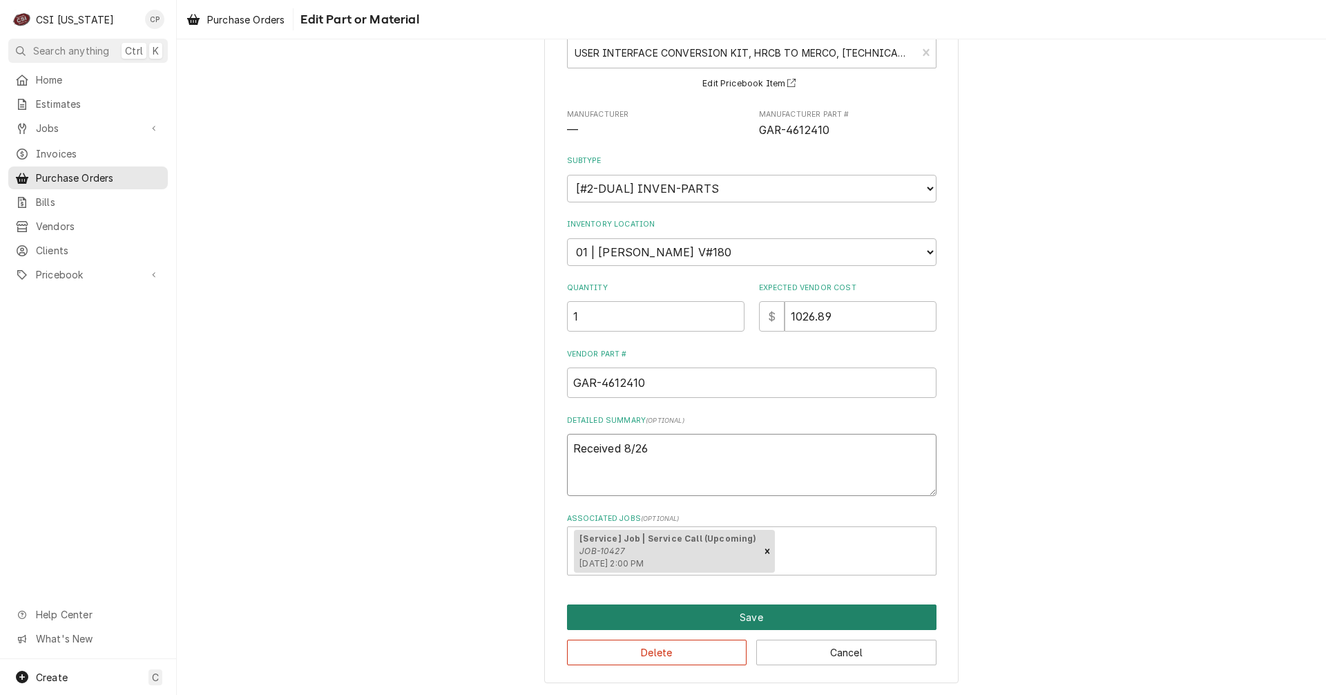
type textarea "Received 8/26"
click at [762, 619] on button "Save" at bounding box center [751, 617] width 369 height 26
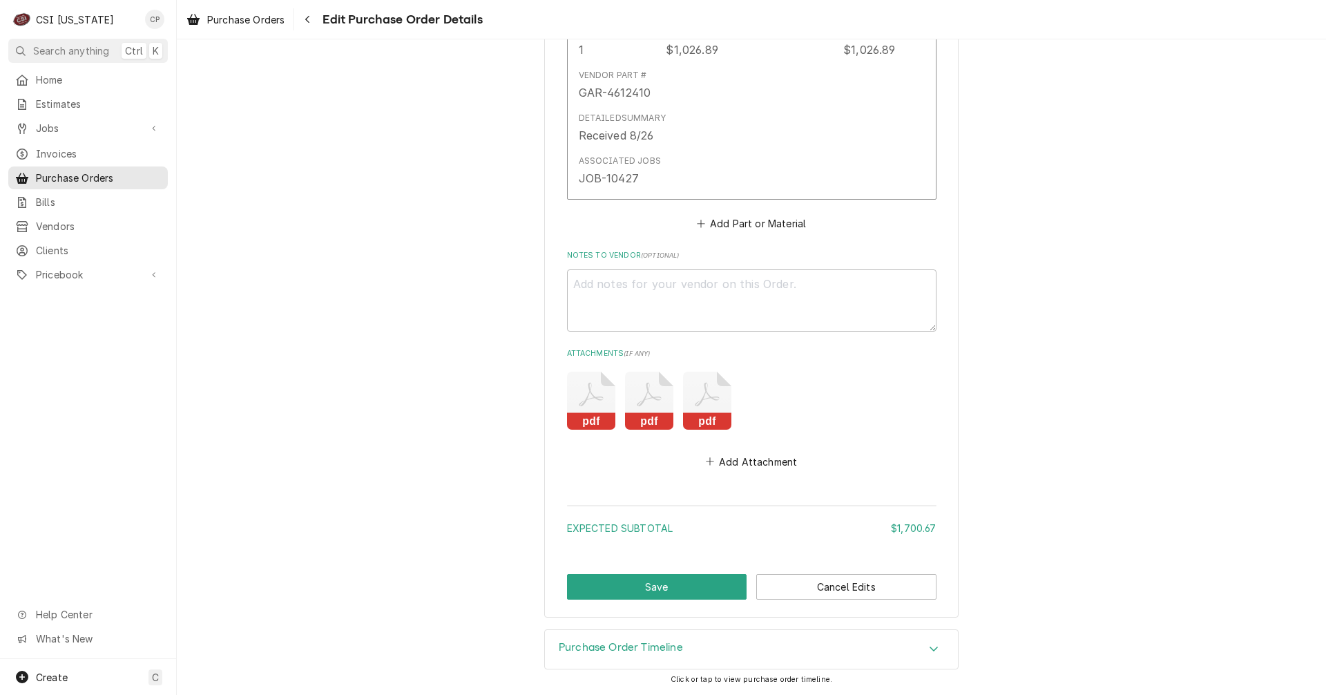
scroll to position [3010, 0]
click at [651, 595] on button "Save" at bounding box center [657, 590] width 180 height 26
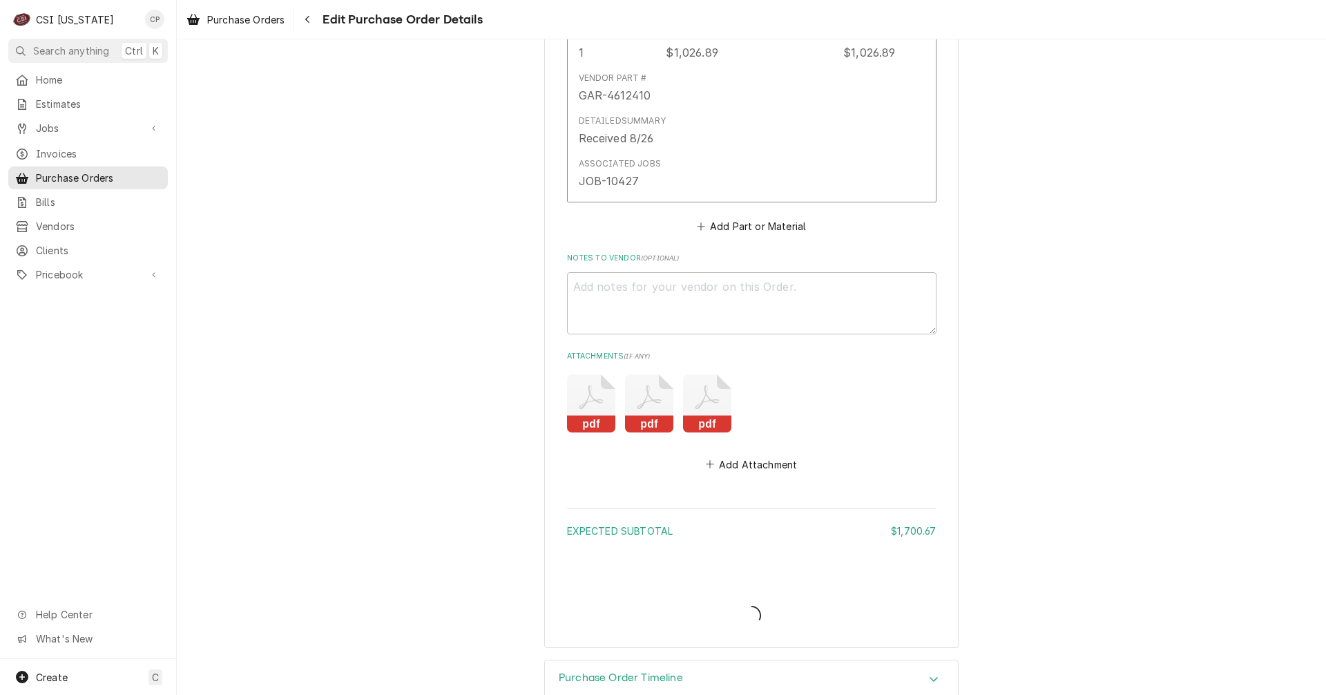
type textarea "x"
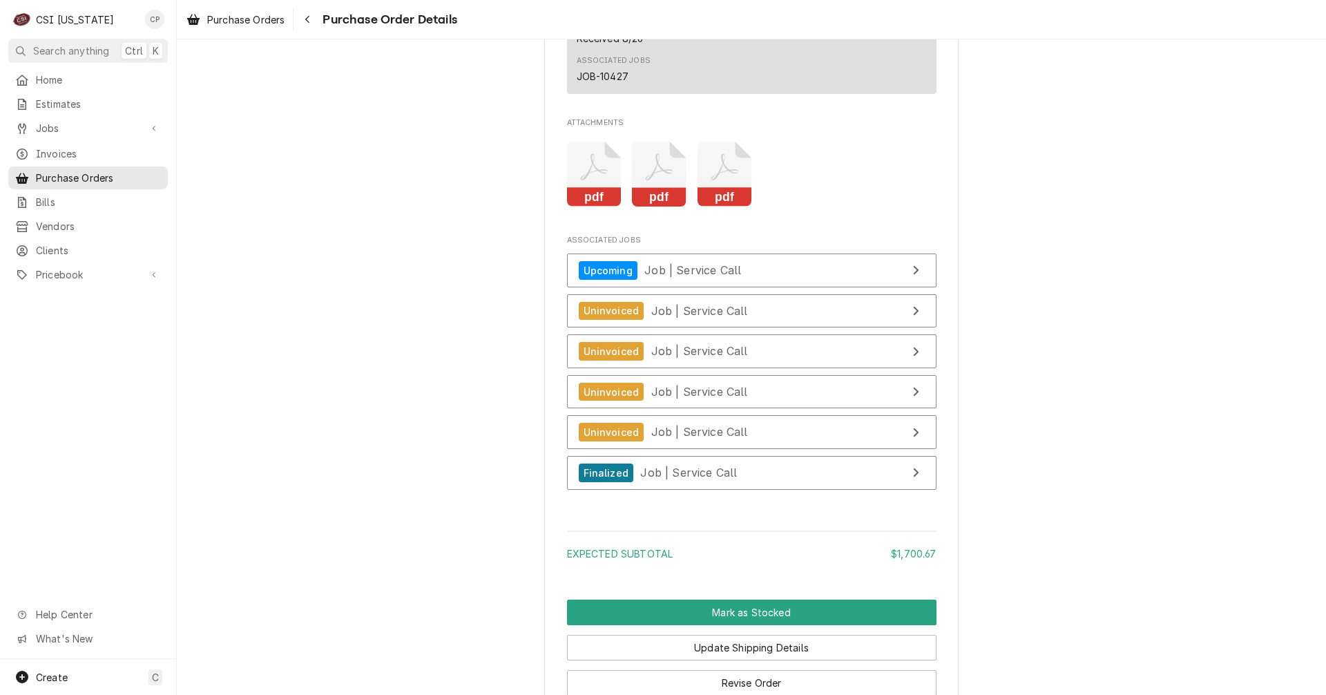
scroll to position [3107, 0]
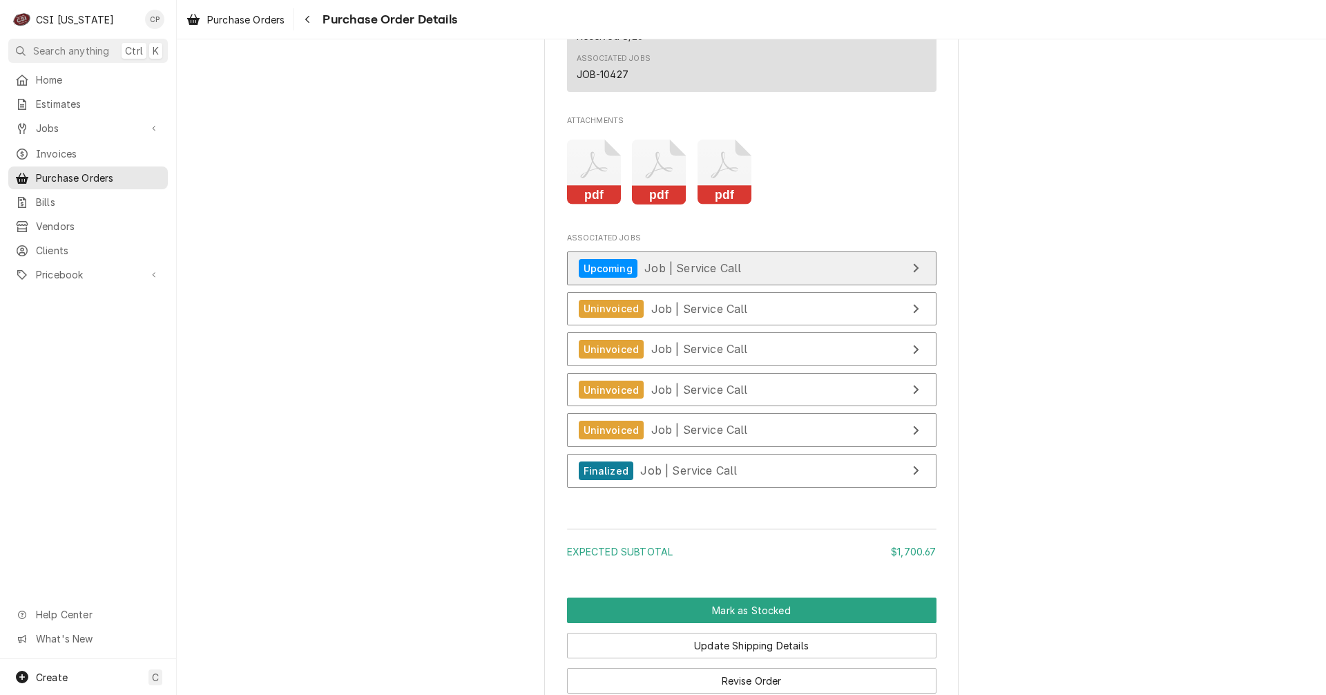
click at [827, 285] on link "Upcoming Job | Service Call" at bounding box center [751, 268] width 369 height 34
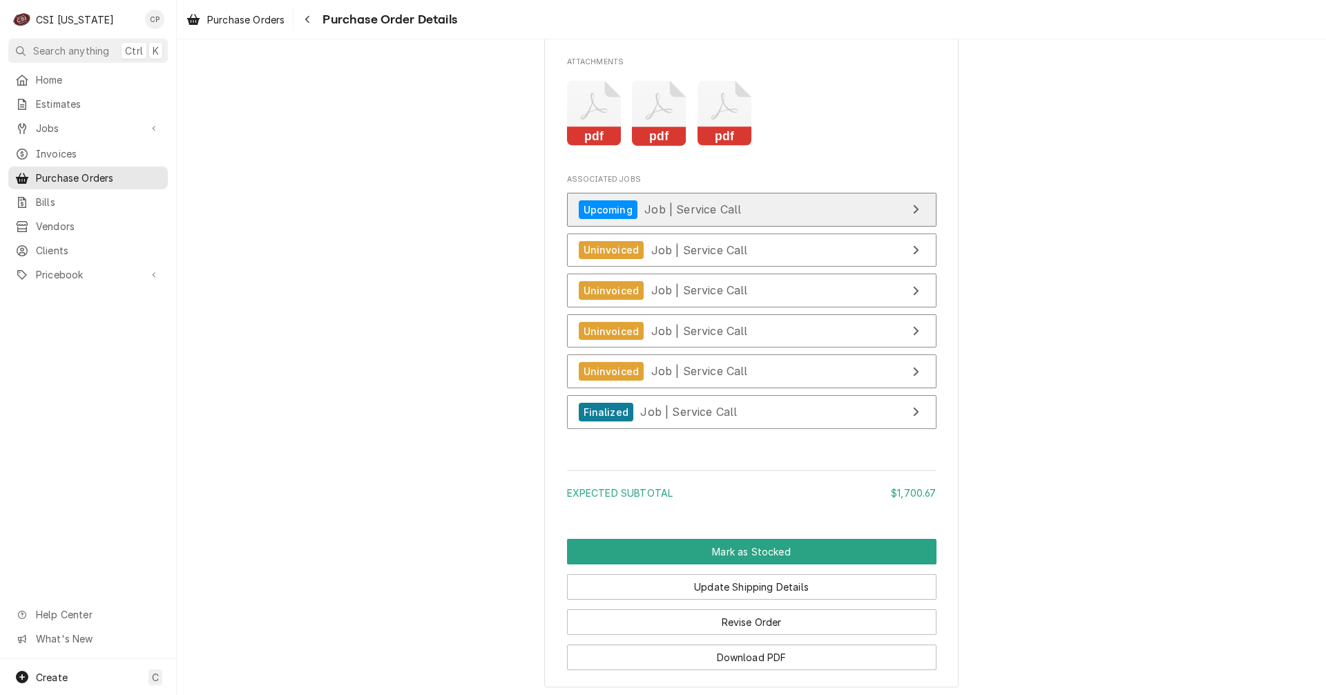
scroll to position [3279, 0]
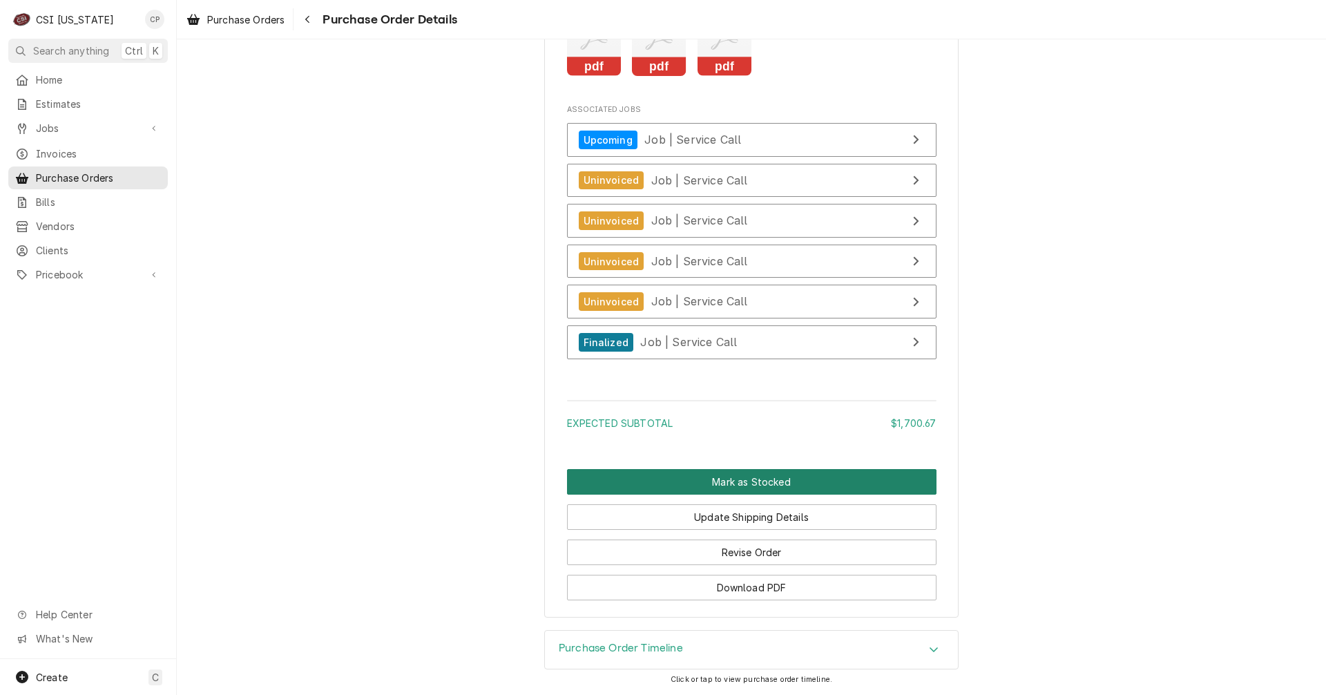
click at [744, 483] on button "Mark as Stocked" at bounding box center [751, 482] width 369 height 26
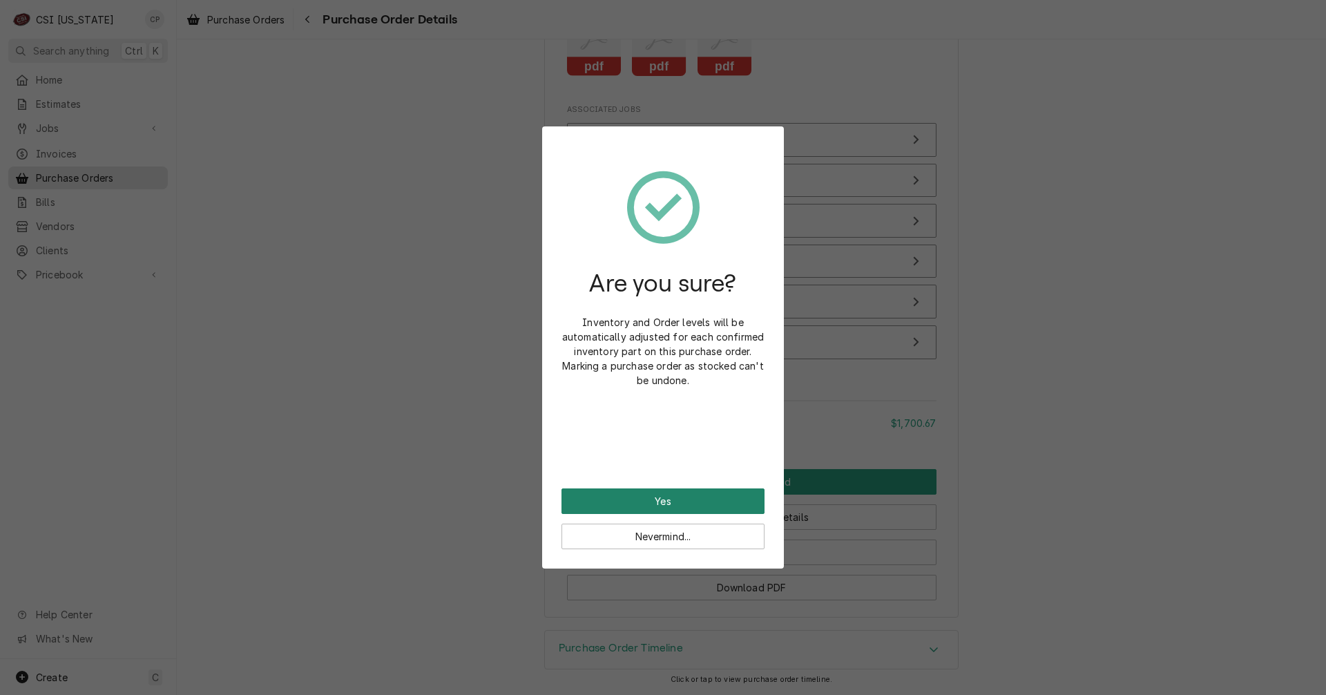
click at [688, 496] on button "Yes" at bounding box center [662, 501] width 203 height 26
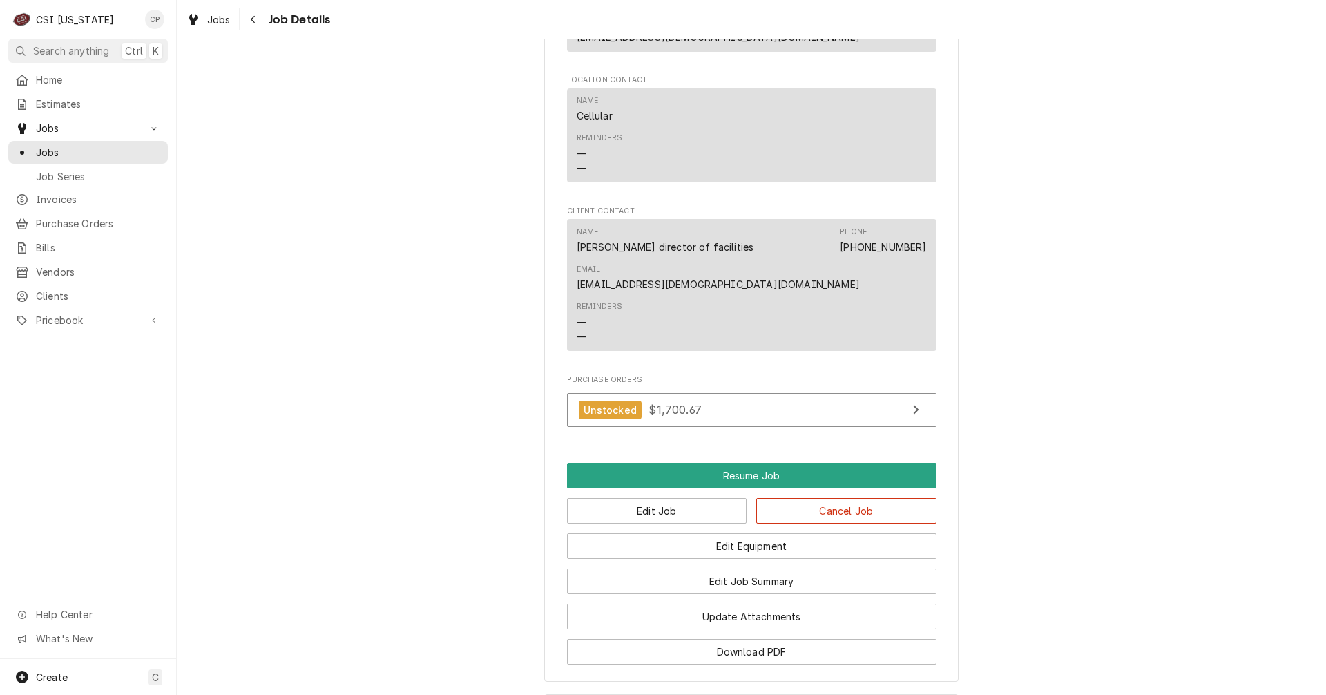
scroll to position [1933, 0]
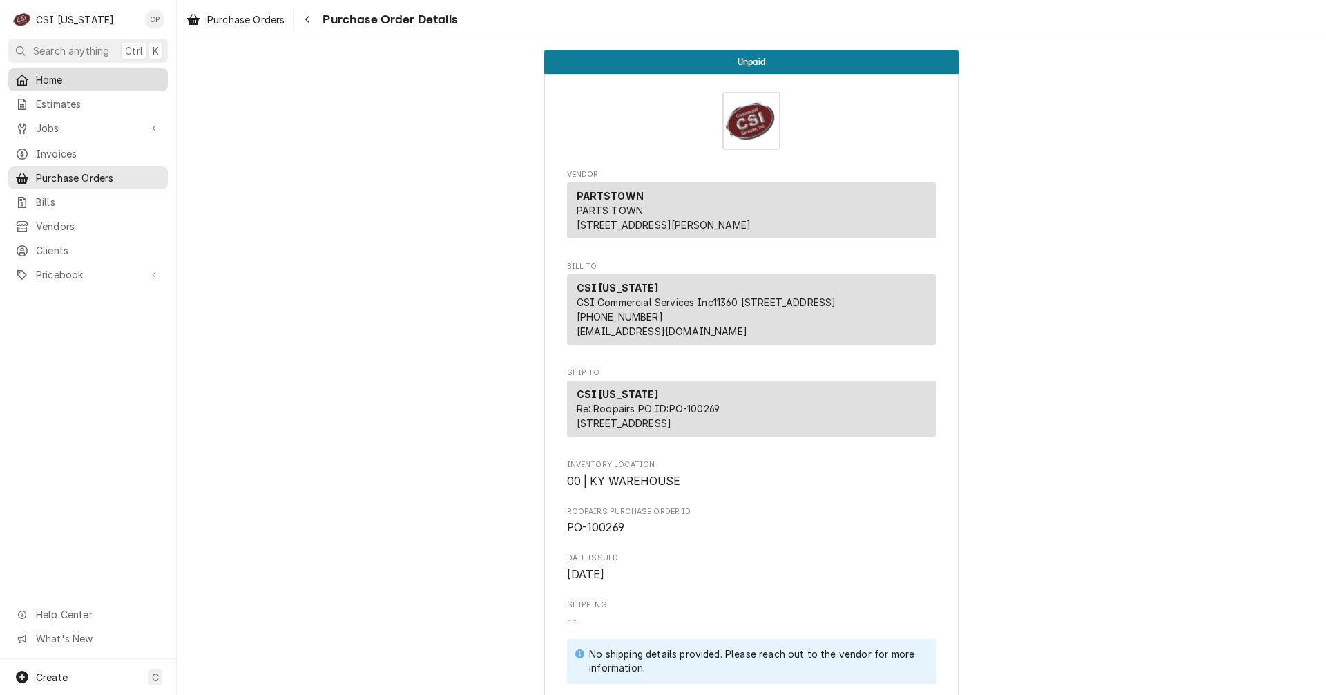
click at [50, 73] on span "Home" at bounding box center [98, 79] width 125 height 14
